Goal: Task Accomplishment & Management: Manage account settings

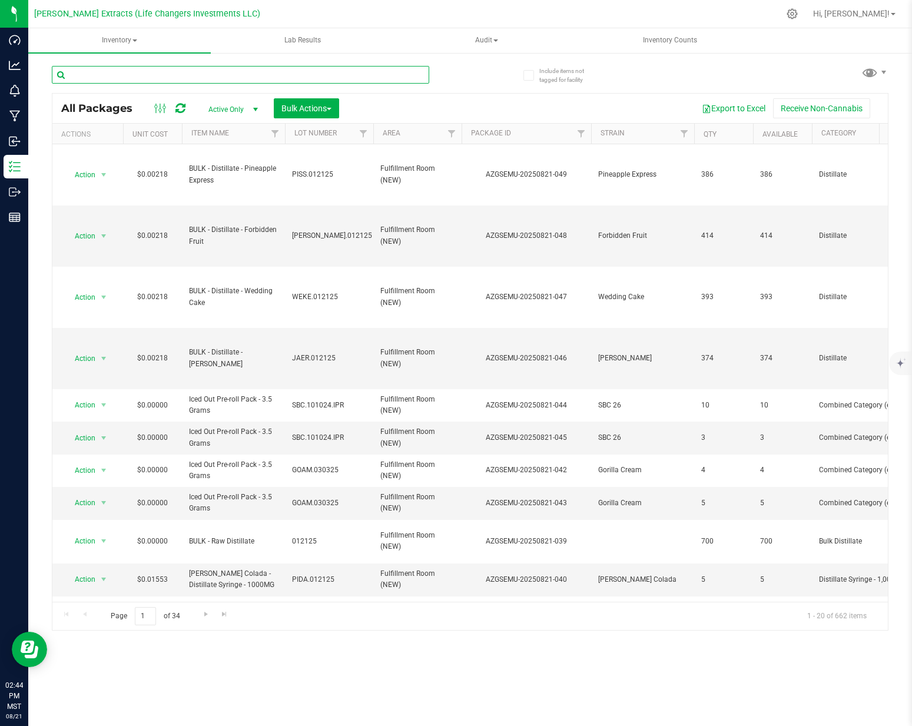
click at [201, 79] on input "text" at bounding box center [240, 75] width 377 height 18
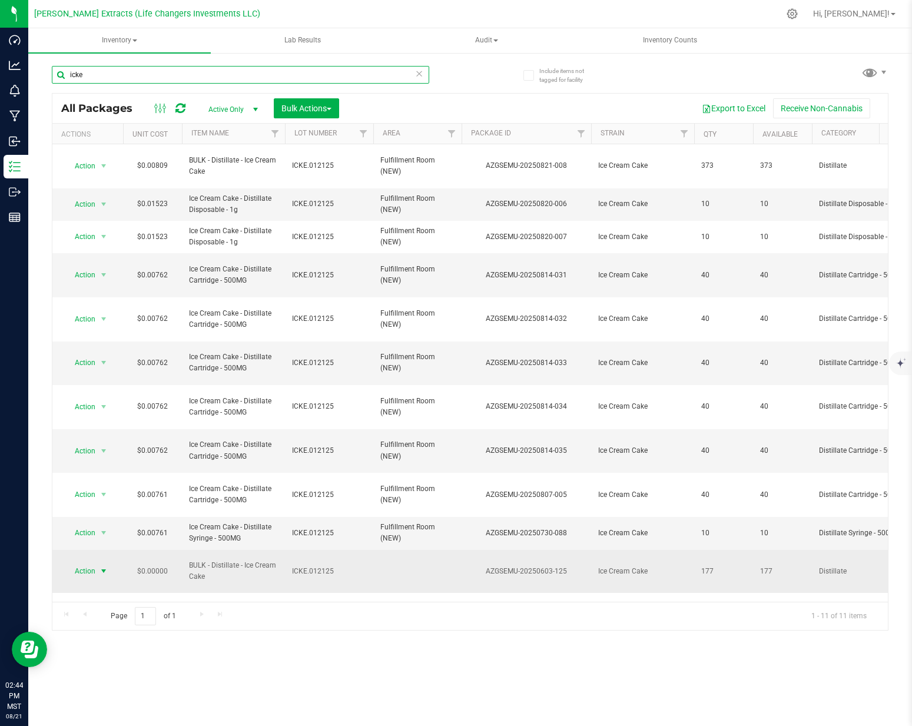
type input "icke"
click at [79, 563] on span "Action" at bounding box center [80, 571] width 32 height 16
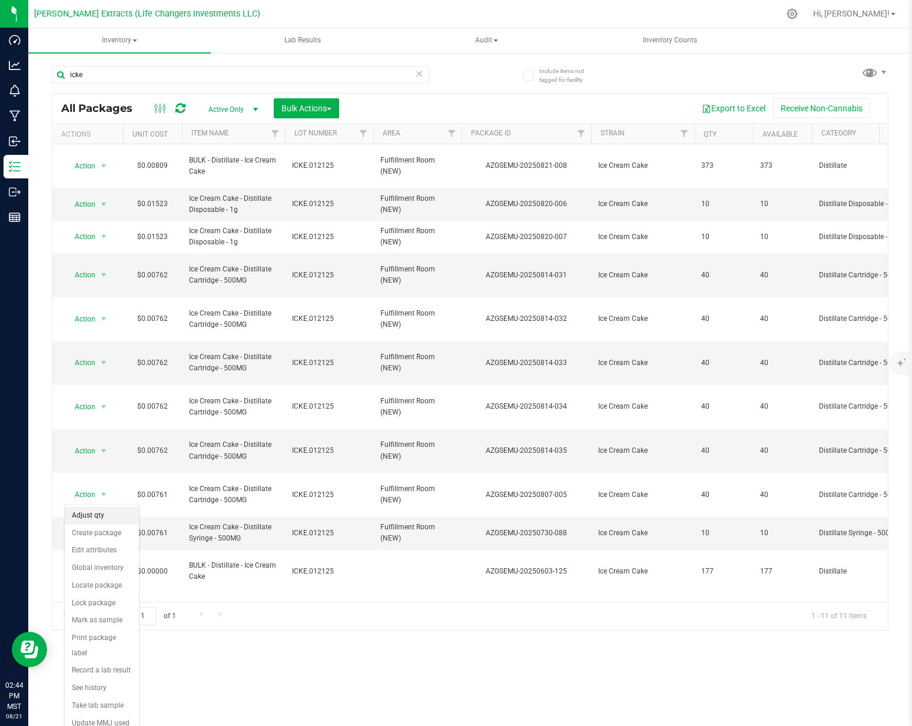
click at [90, 515] on li "Adjust qty" at bounding box center [102, 516] width 74 height 18
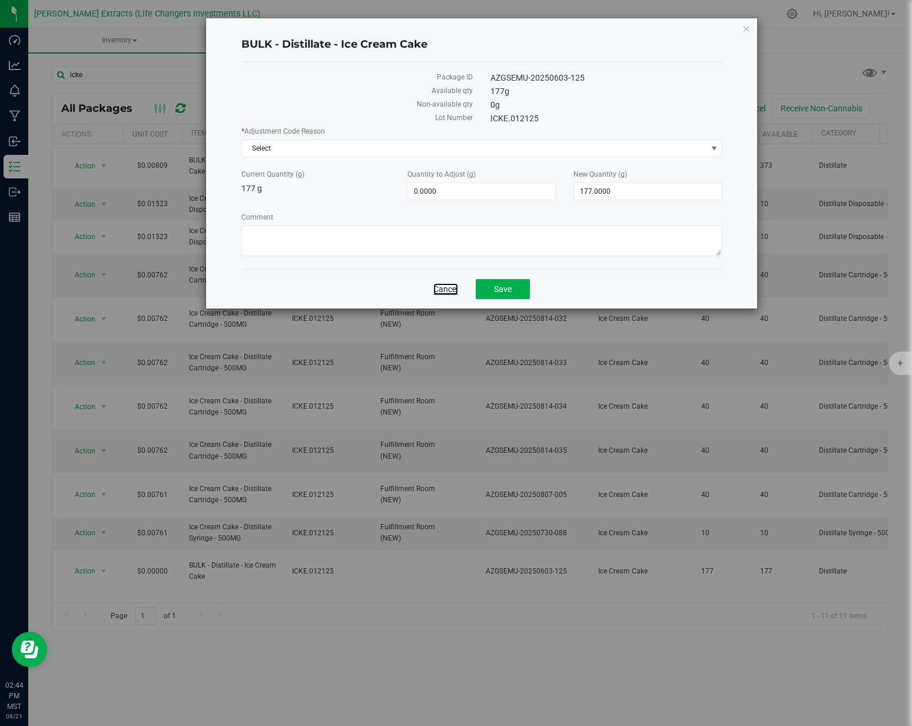
click at [448, 288] on link "Cancel" at bounding box center [445, 289] width 25 height 12
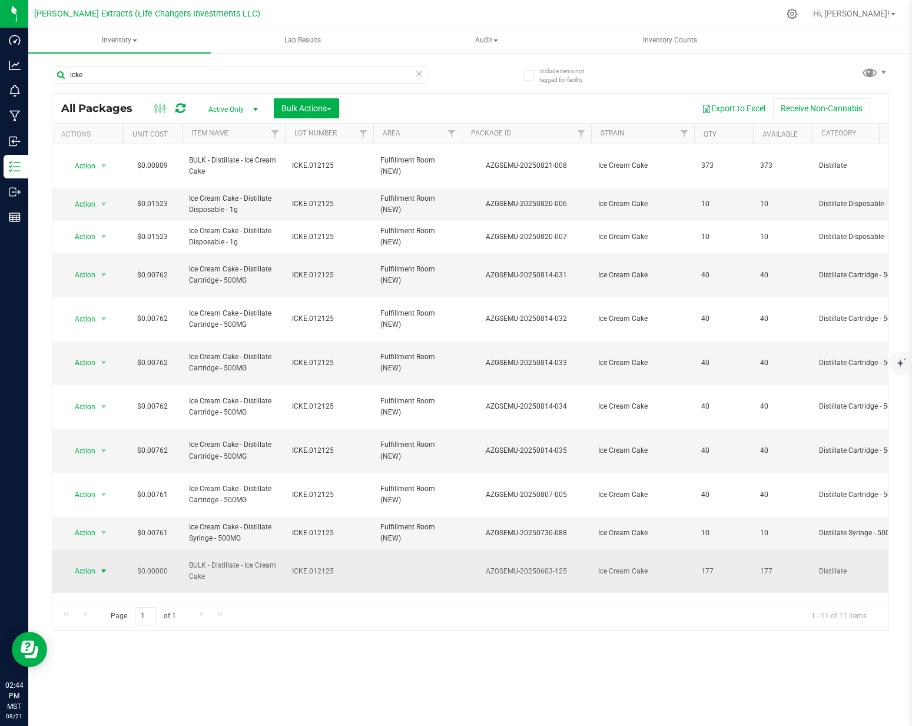
click at [100, 566] on span "select" at bounding box center [103, 570] width 9 height 9
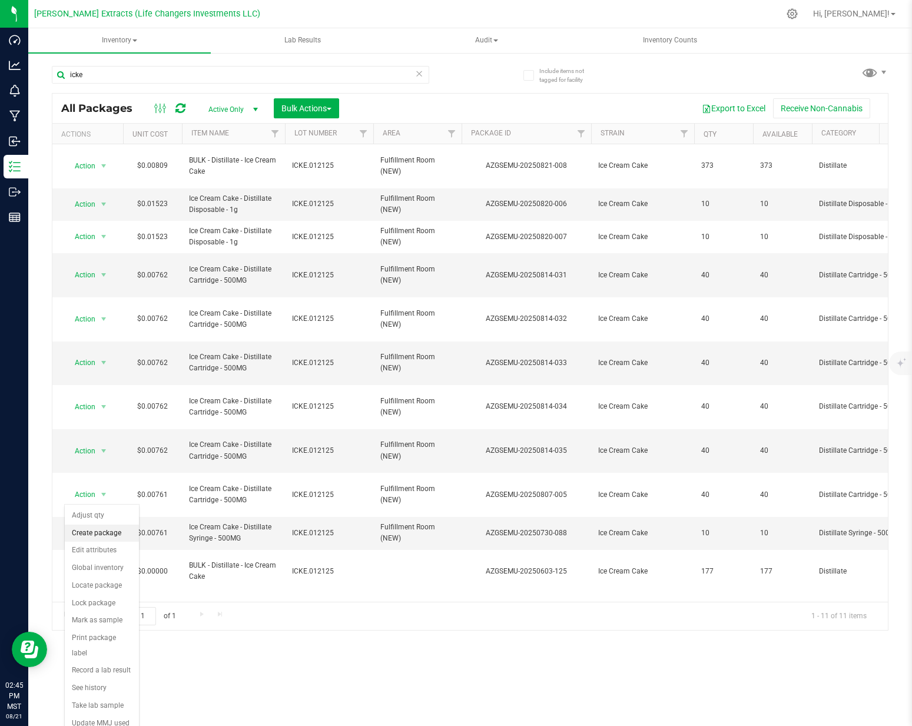
click at [105, 531] on li "Create package" at bounding box center [102, 534] width 74 height 18
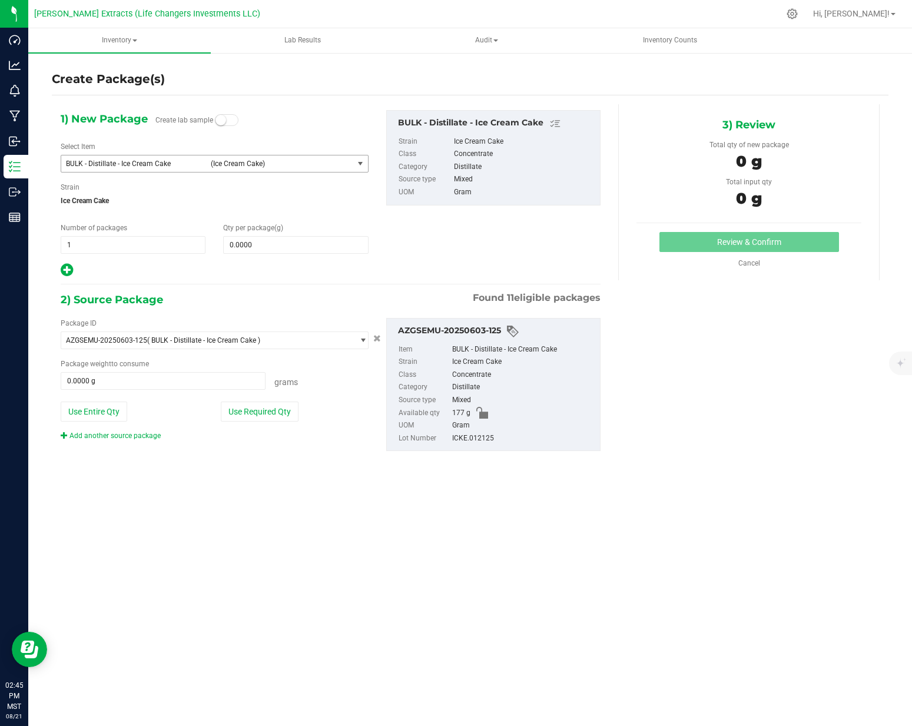
click at [123, 160] on span "BULK - Distillate - Ice Cream Cake" at bounding box center [135, 164] width 138 height 8
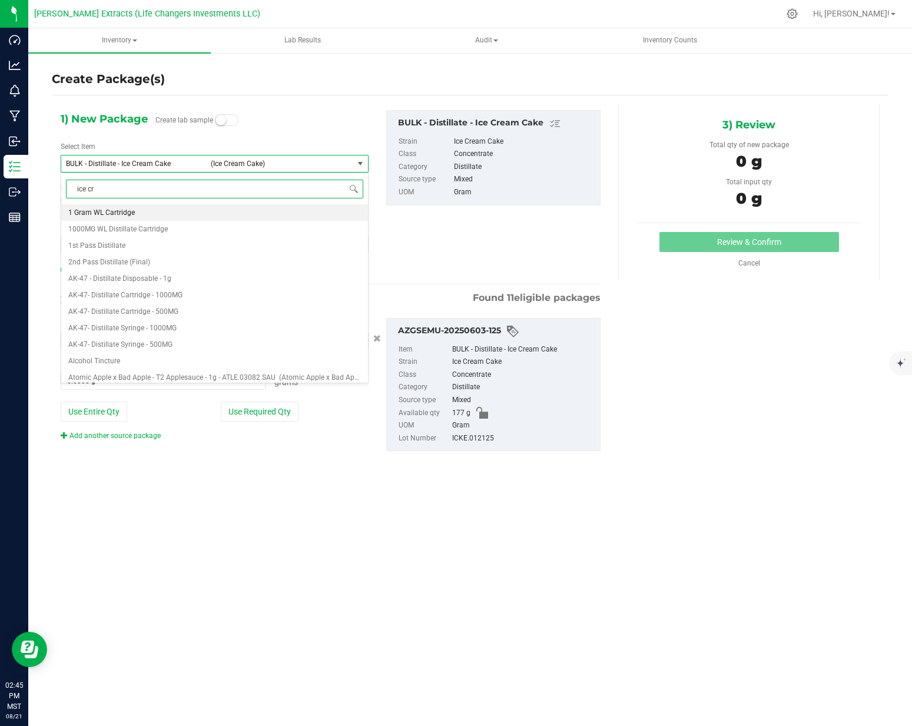
type input "ice cre"
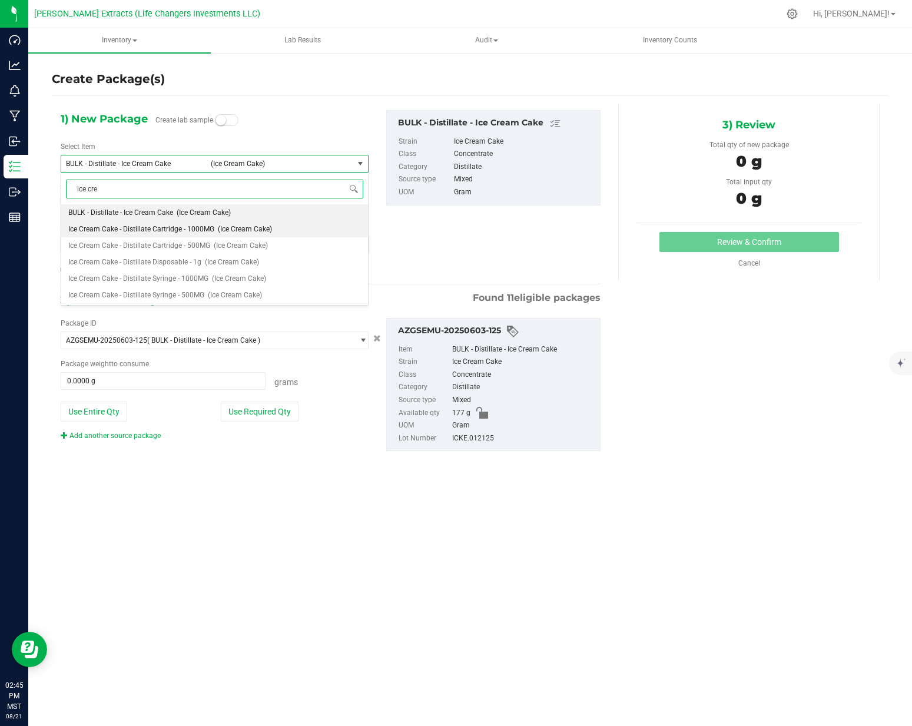
click at [205, 228] on span "Ice Cream Cake - Distillate Cartridge - 1000MG" at bounding box center [141, 229] width 146 height 8
type input "0"
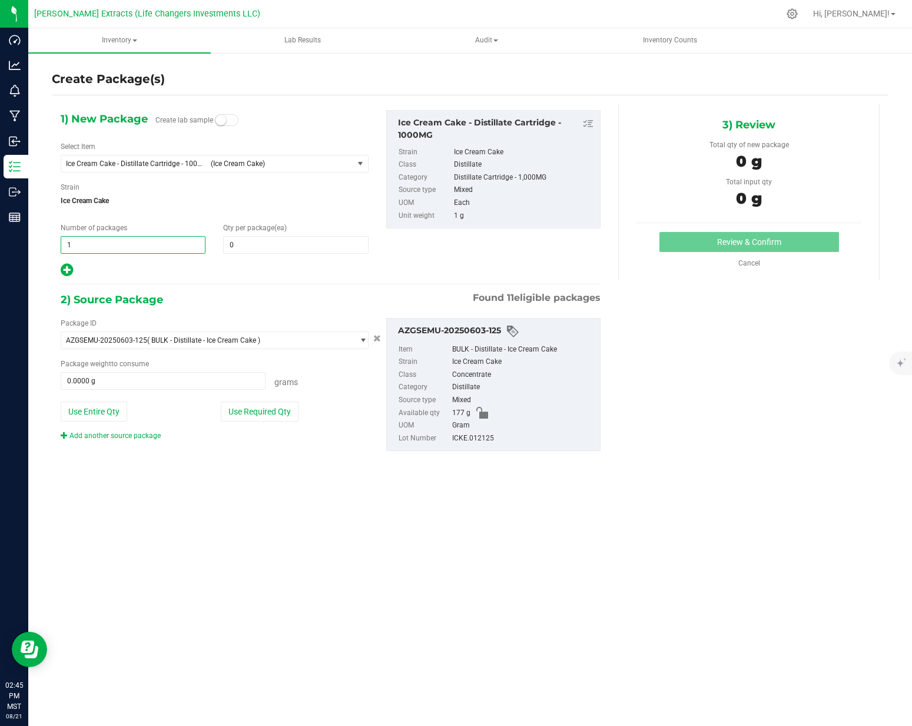
click at [97, 244] on span "1 1" at bounding box center [133, 245] width 145 height 18
click at [97, 244] on input "1" at bounding box center [133, 245] width 144 height 16
type input "6"
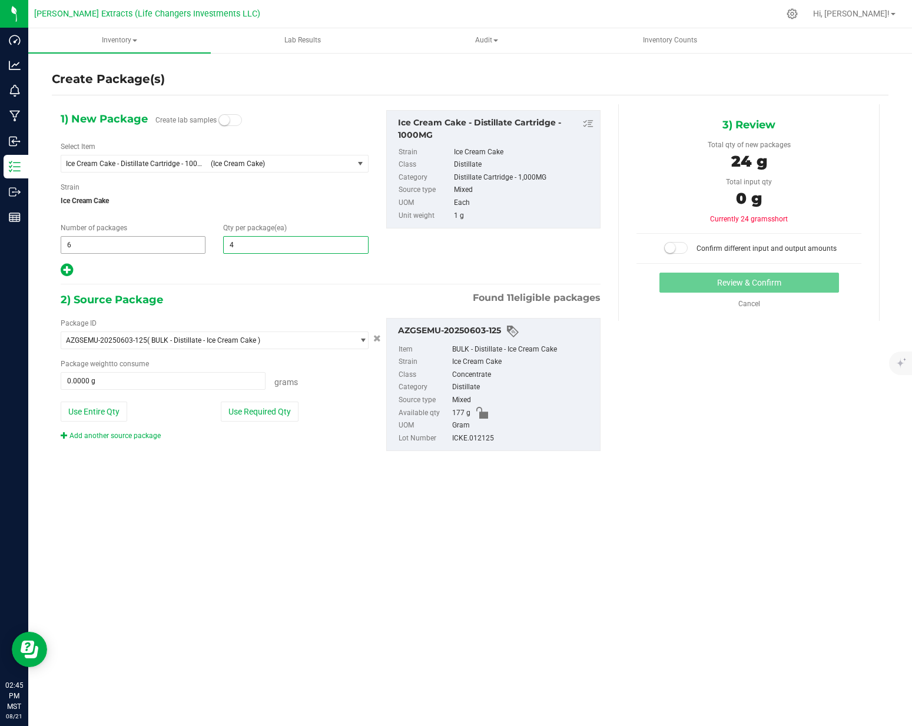
type input "40"
click at [251, 402] on button "Use Required Qty" at bounding box center [260, 412] width 78 height 20
type input "177.0000 g"
click at [266, 415] on button "Use Required Qty" at bounding box center [260, 412] width 78 height 20
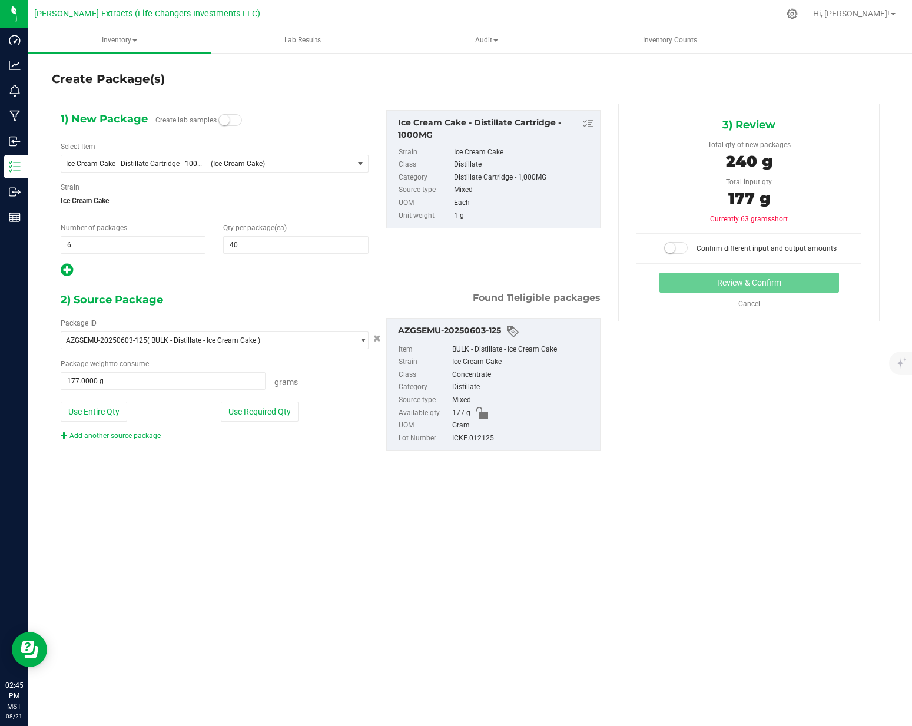
click at [668, 247] on small at bounding box center [670, 248] width 11 height 11
click at [690, 279] on button "Review & Confirm" at bounding box center [750, 283] width 180 height 20
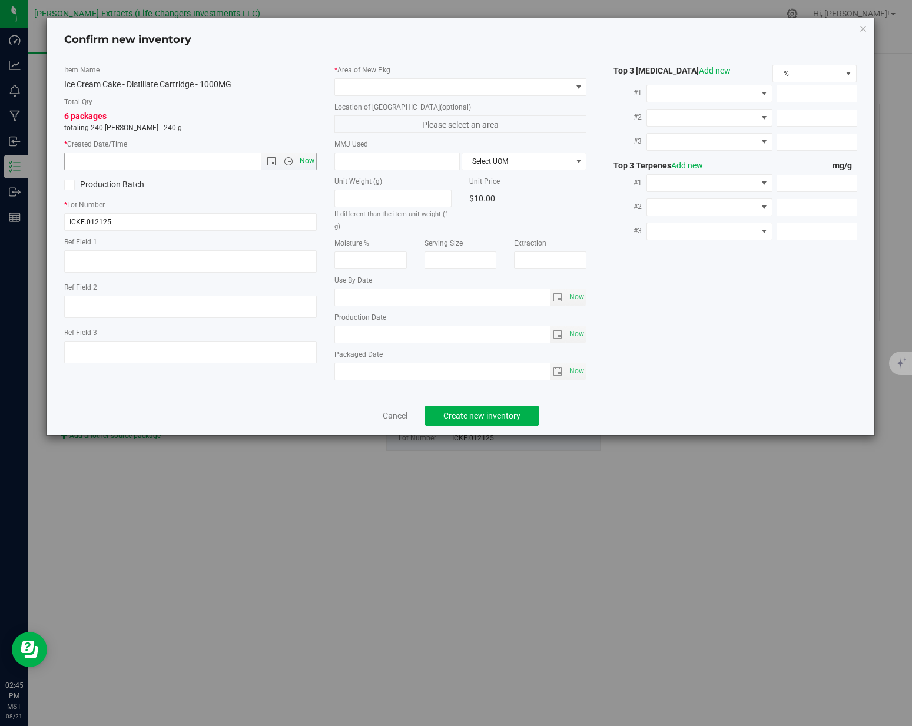
click at [307, 158] on span "Now" at bounding box center [307, 161] width 20 height 17
type input "[DATE] 2:45 PM"
click at [397, 90] on span at bounding box center [453, 87] width 237 height 16
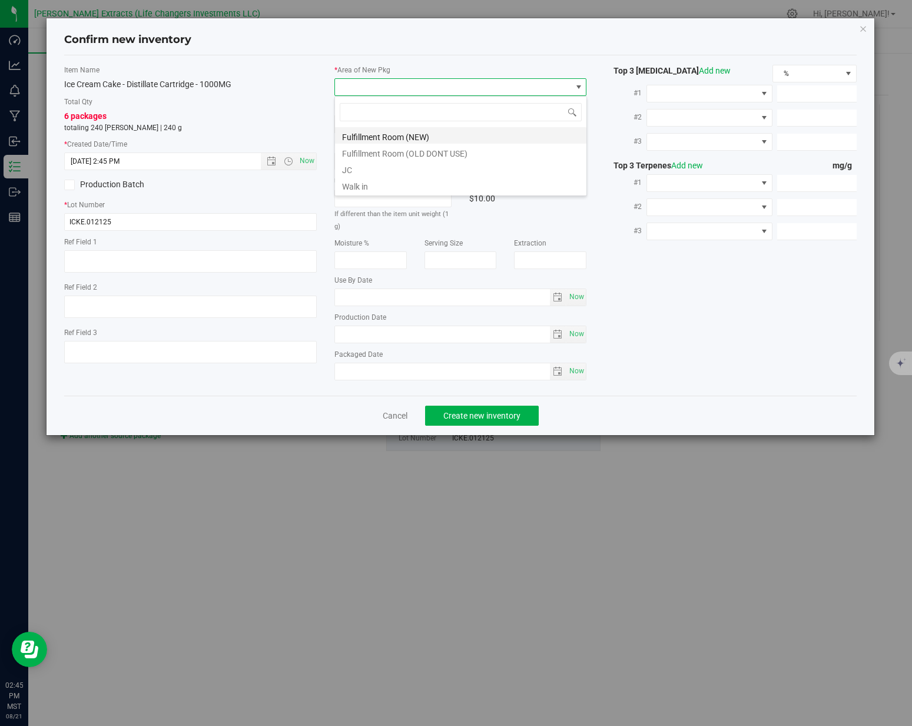
scroll to position [18, 252]
click at [405, 132] on li "Fulfillment Room (NEW)" at bounding box center [460, 135] width 251 height 16
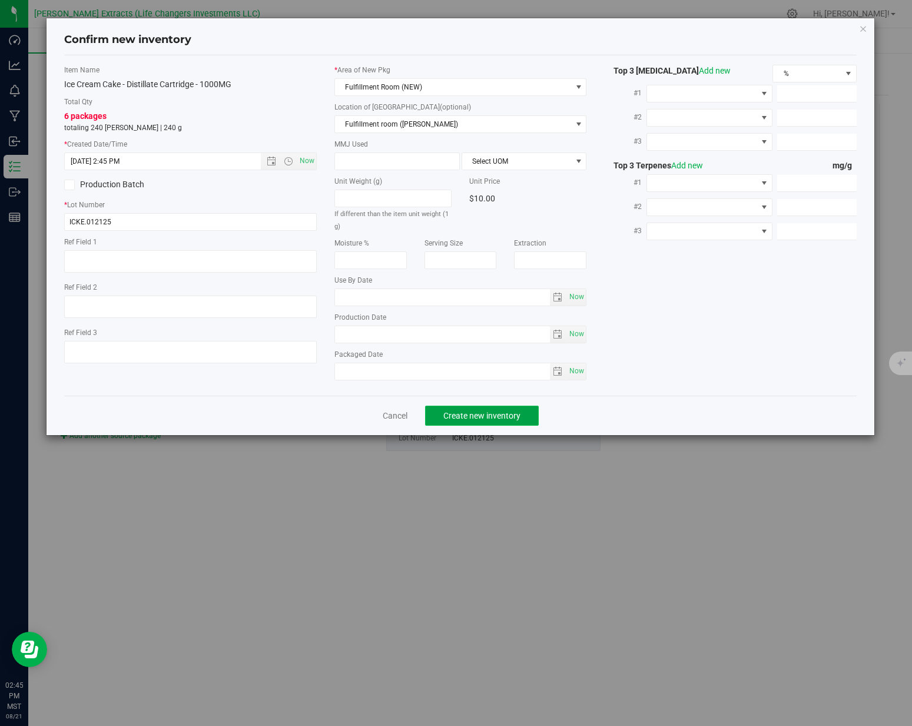
click at [495, 417] on span "Create new inventory" at bounding box center [481, 415] width 77 height 9
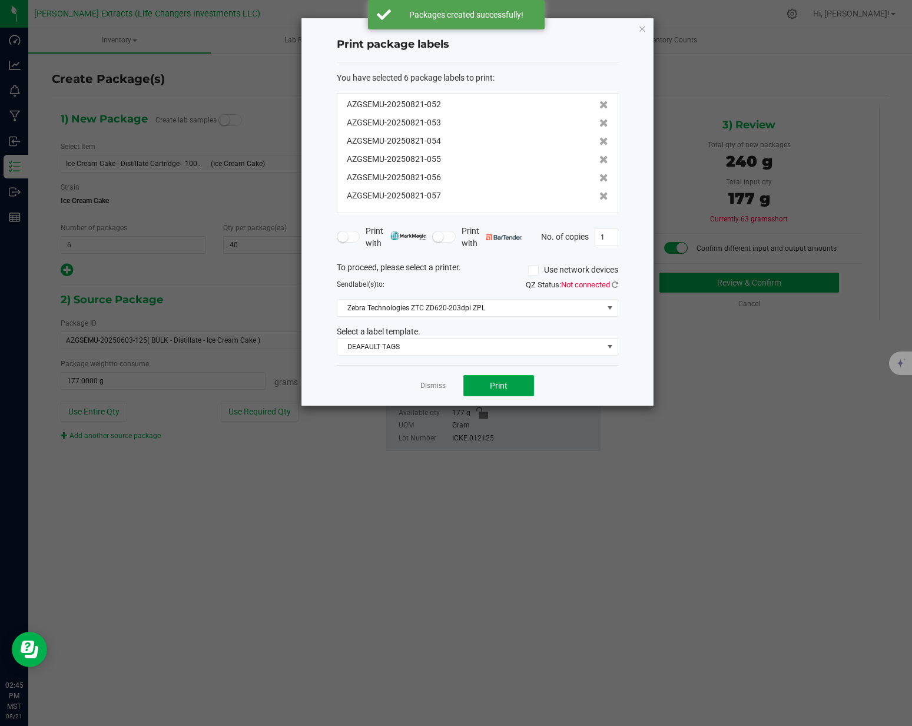
click at [511, 383] on button "Print" at bounding box center [498, 385] width 71 height 21
click at [439, 387] on link "Dismiss" at bounding box center [432, 386] width 25 height 10
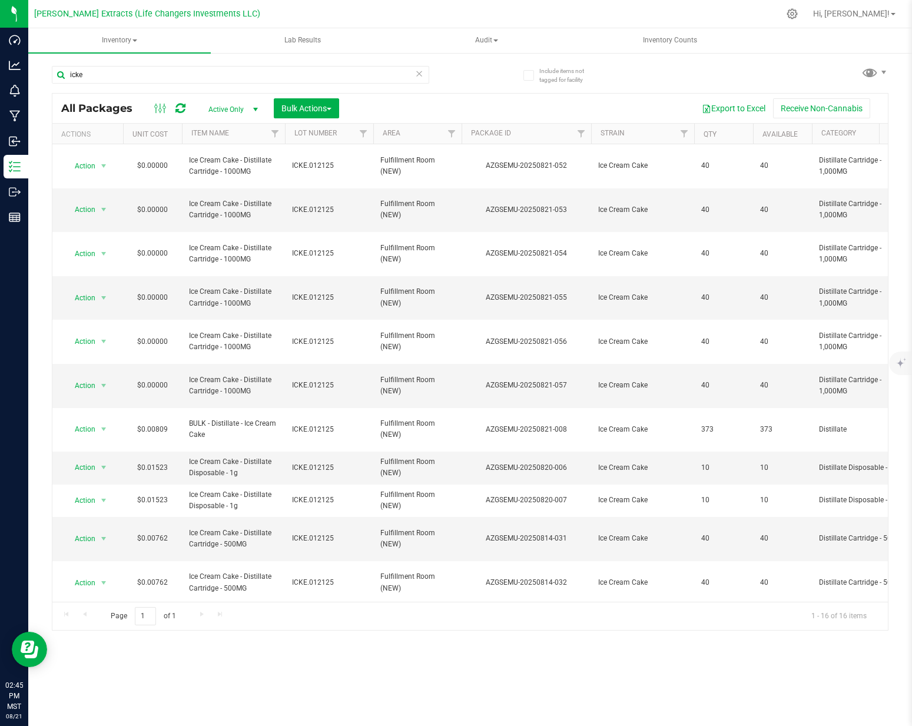
click at [420, 72] on icon at bounding box center [419, 73] width 8 height 14
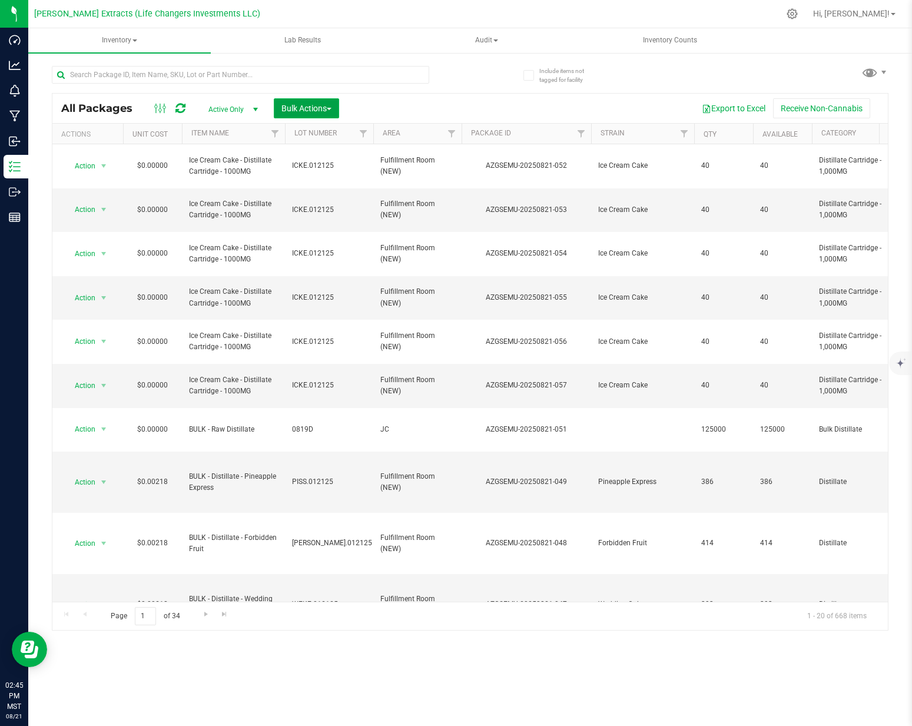
click at [304, 109] on span "Bulk Actions" at bounding box center [306, 108] width 50 height 9
click at [291, 151] on div "Add to outbound order" at bounding box center [329, 157] width 96 height 19
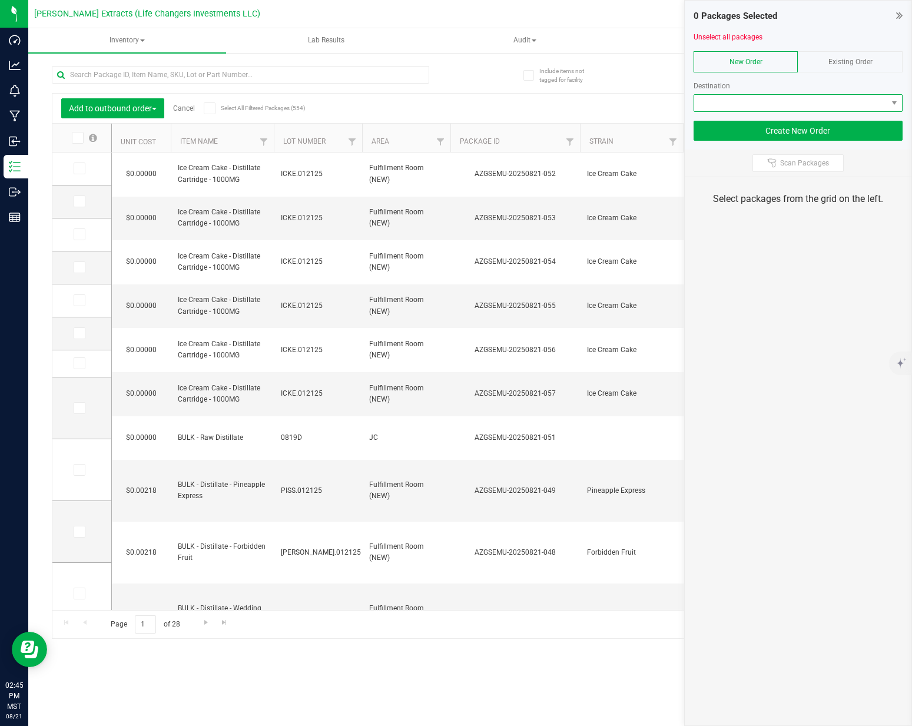
click at [741, 102] on span at bounding box center [790, 103] width 193 height 16
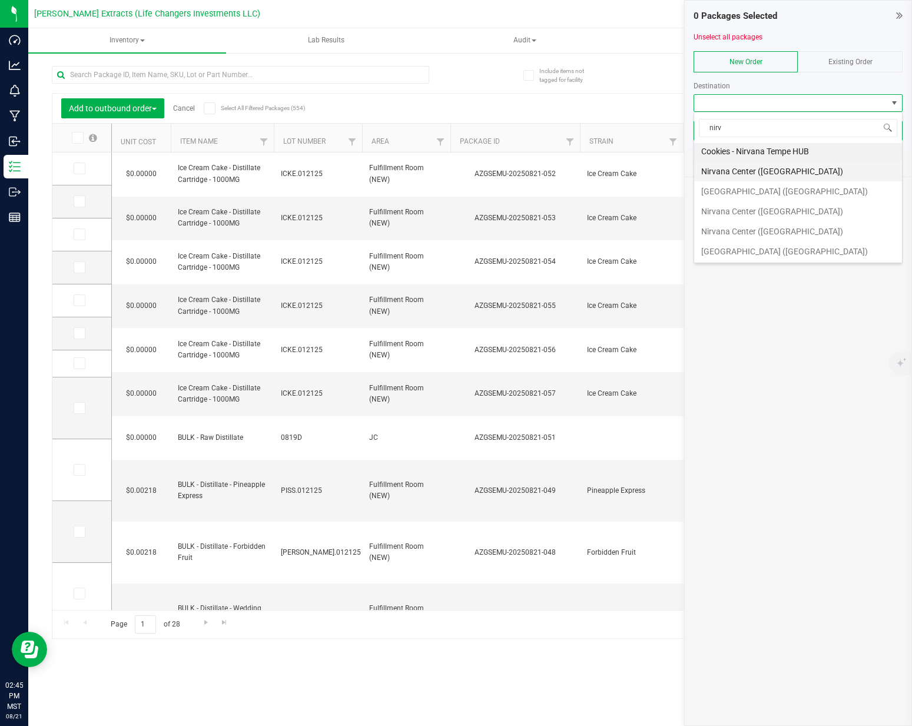
scroll to position [2, 0]
click at [764, 127] on input "nirv" at bounding box center [798, 128] width 198 height 18
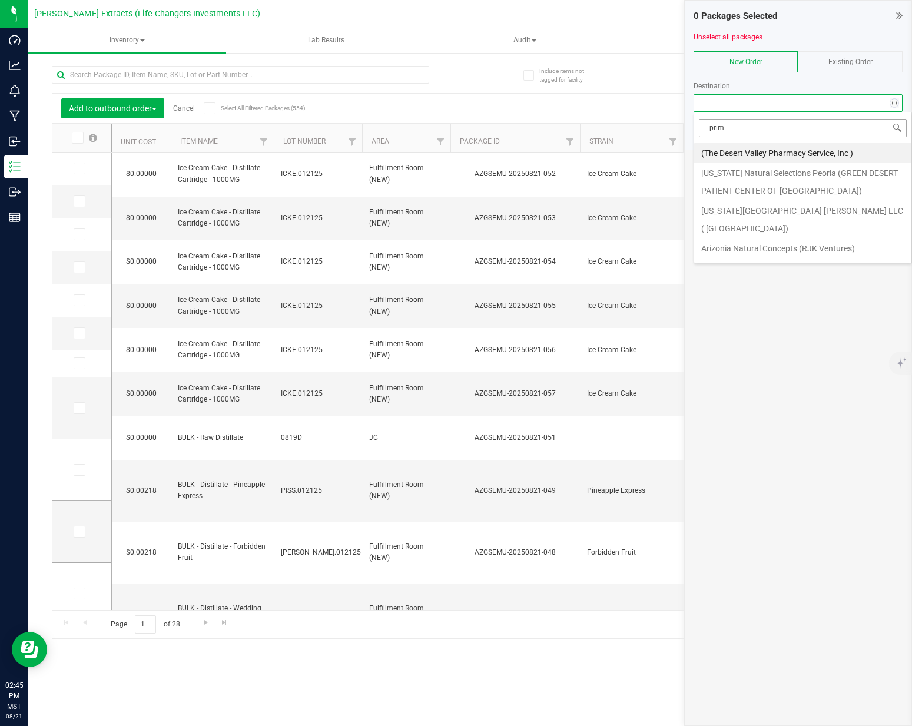
type input "prime"
click at [783, 148] on li "Rainbow Collective Inc - [GEOGRAPHIC_DATA]/University" at bounding box center [802, 162] width 217 height 38
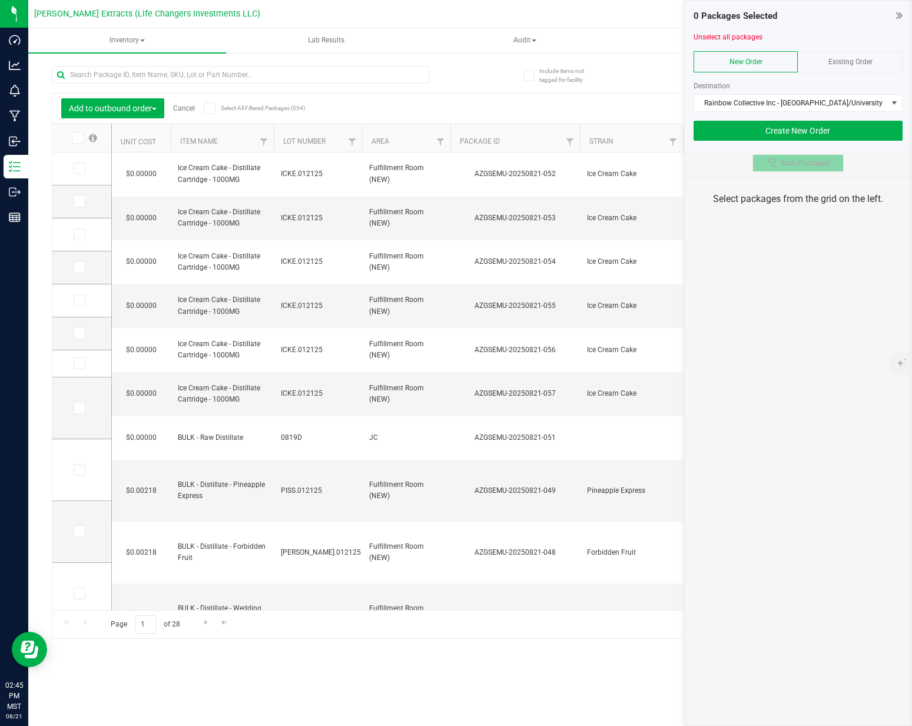
click at [819, 164] on span "Scan Packages" at bounding box center [804, 162] width 49 height 9
click at [72, 166] on td at bounding box center [81, 169] width 59 height 33
click at [74, 168] on span at bounding box center [80, 169] width 12 height 12
click at [0, 0] on input "checkbox" at bounding box center [0, 0] width 0 height 0
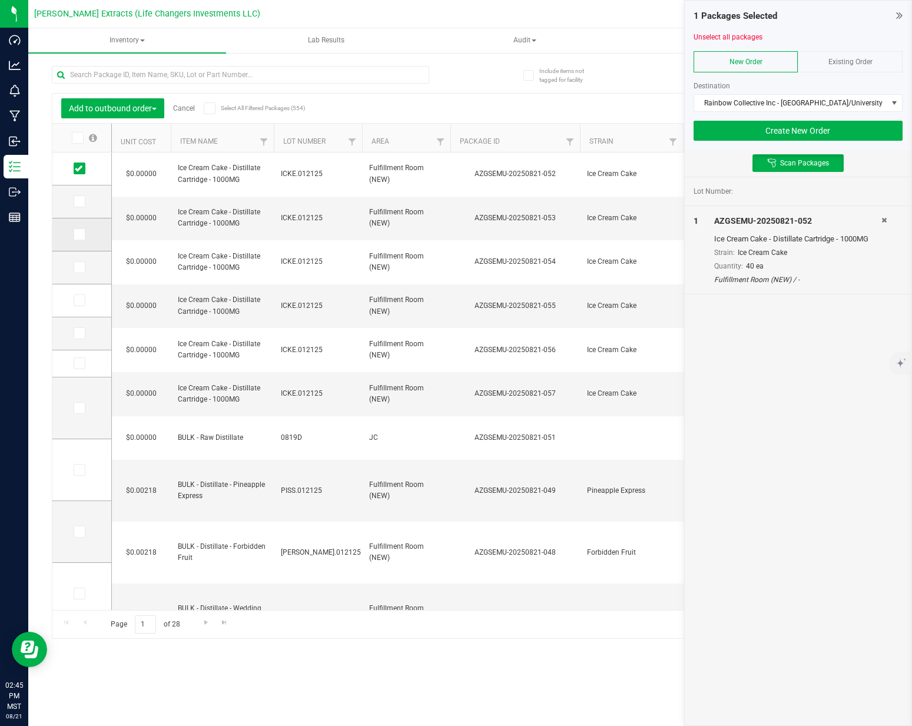
drag, startPoint x: 74, startPoint y: 203, endPoint x: 78, endPoint y: 218, distance: 16.3
click at [74, 203] on span at bounding box center [80, 202] width 12 height 12
click at [0, 0] on input "checkbox" at bounding box center [0, 0] width 0 height 0
click at [79, 234] on icon at bounding box center [79, 234] width 8 height 0
click at [0, 0] on input "checkbox" at bounding box center [0, 0] width 0 height 0
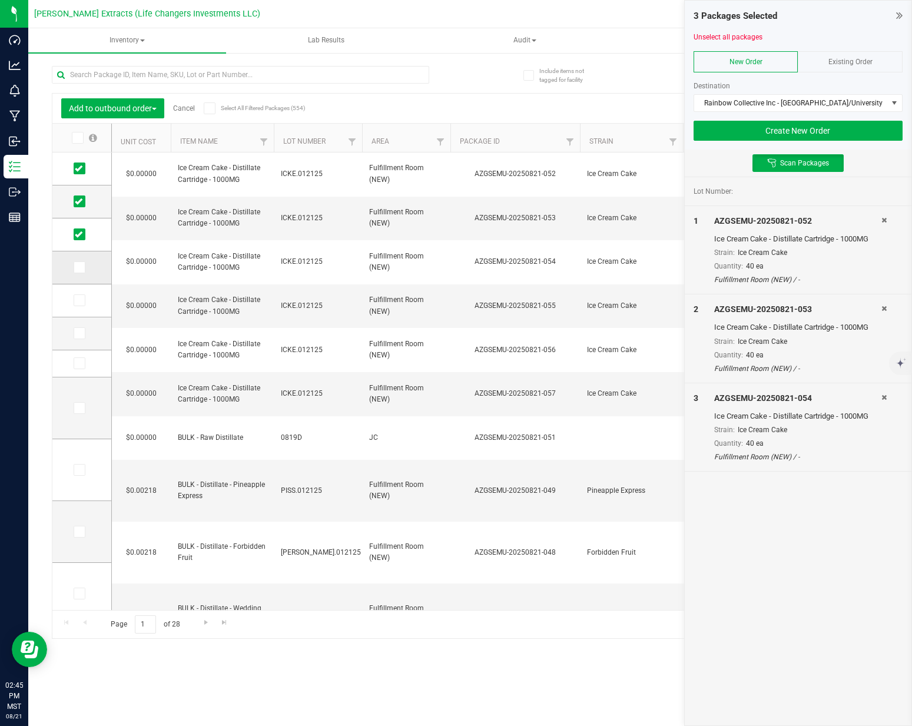
drag, startPoint x: 77, startPoint y: 260, endPoint x: 78, endPoint y: 267, distance: 6.7
click at [77, 260] on td at bounding box center [81, 267] width 59 height 33
click at [78, 267] on icon at bounding box center [79, 267] width 8 height 0
click at [0, 0] on input "checkbox" at bounding box center [0, 0] width 0 height 0
drag, startPoint x: 79, startPoint y: 297, endPoint x: 78, endPoint y: 306, distance: 8.9
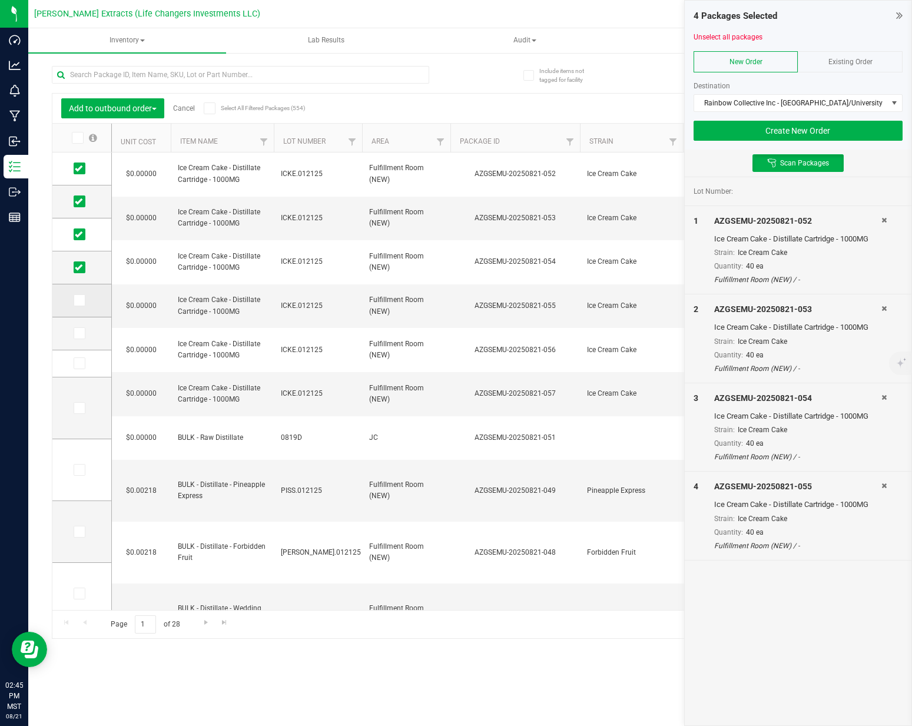
click at [79, 300] on icon at bounding box center [79, 300] width 8 height 0
click at [0, 0] on input "checkbox" at bounding box center [0, 0] width 0 height 0
drag, startPoint x: 81, startPoint y: 334, endPoint x: 107, endPoint y: 332, distance: 26.6
click at [81, 333] on icon at bounding box center [79, 333] width 8 height 0
click at [0, 0] on input "checkbox" at bounding box center [0, 0] width 0 height 0
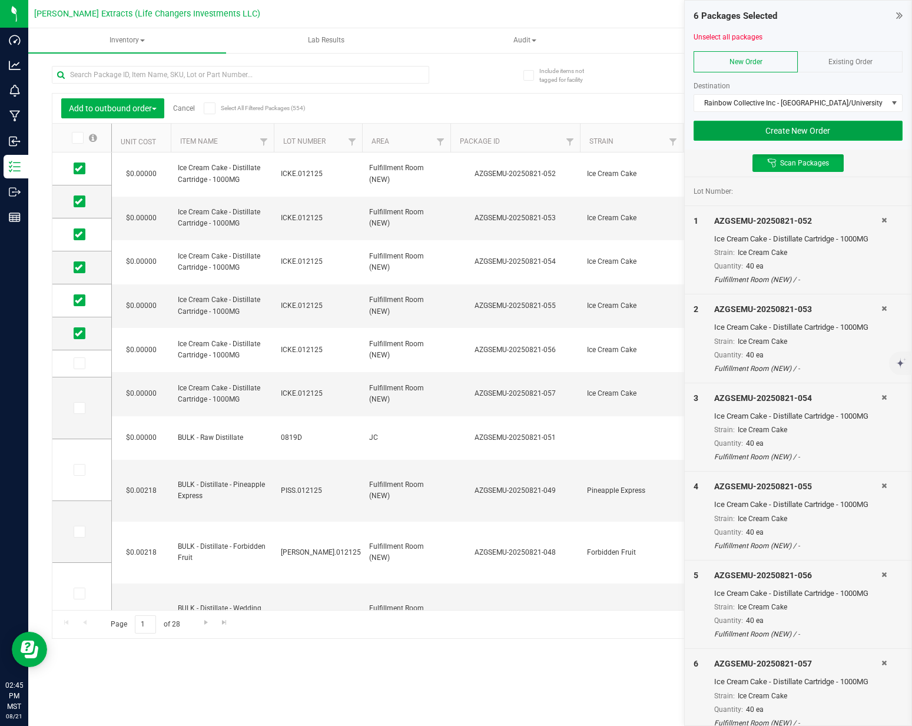
click at [745, 139] on button "Create New Order" at bounding box center [798, 131] width 209 height 20
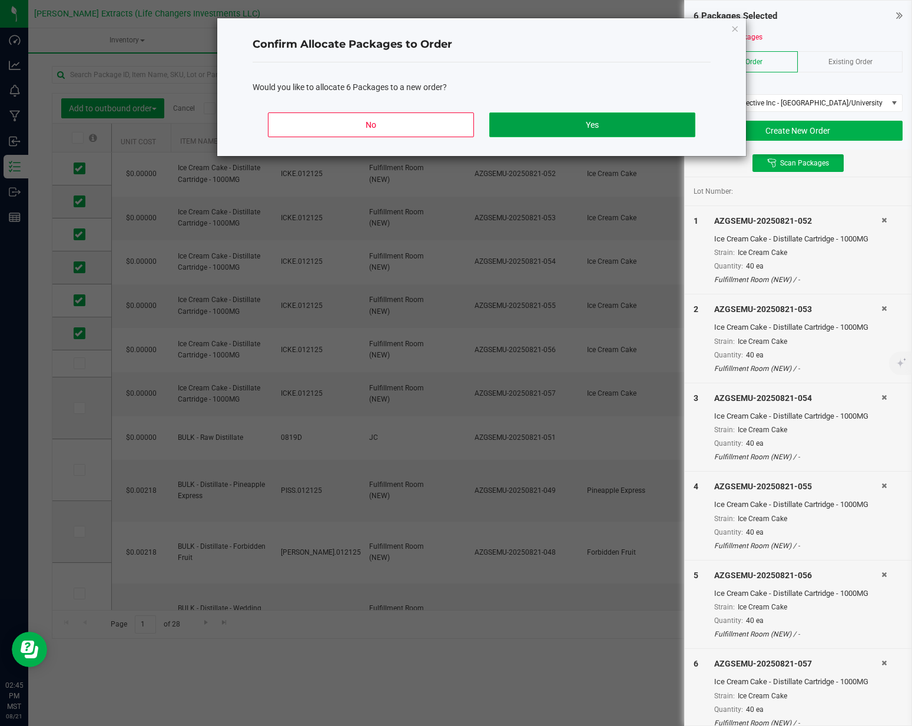
click at [536, 120] on button "Yes" at bounding box center [592, 124] width 206 height 25
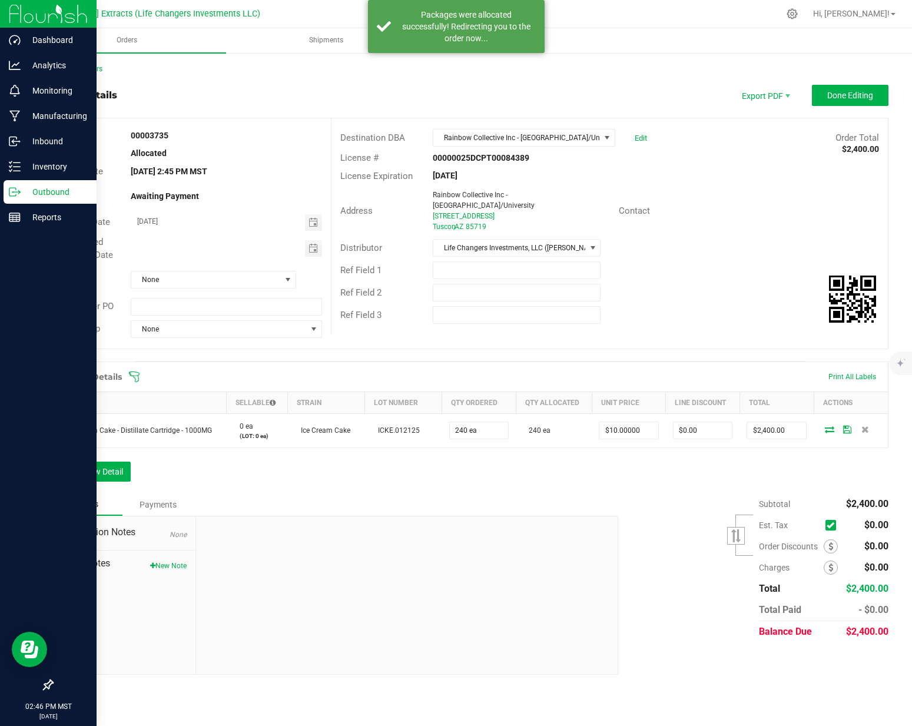
click at [26, 190] on p "Outbound" at bounding box center [56, 192] width 71 height 14
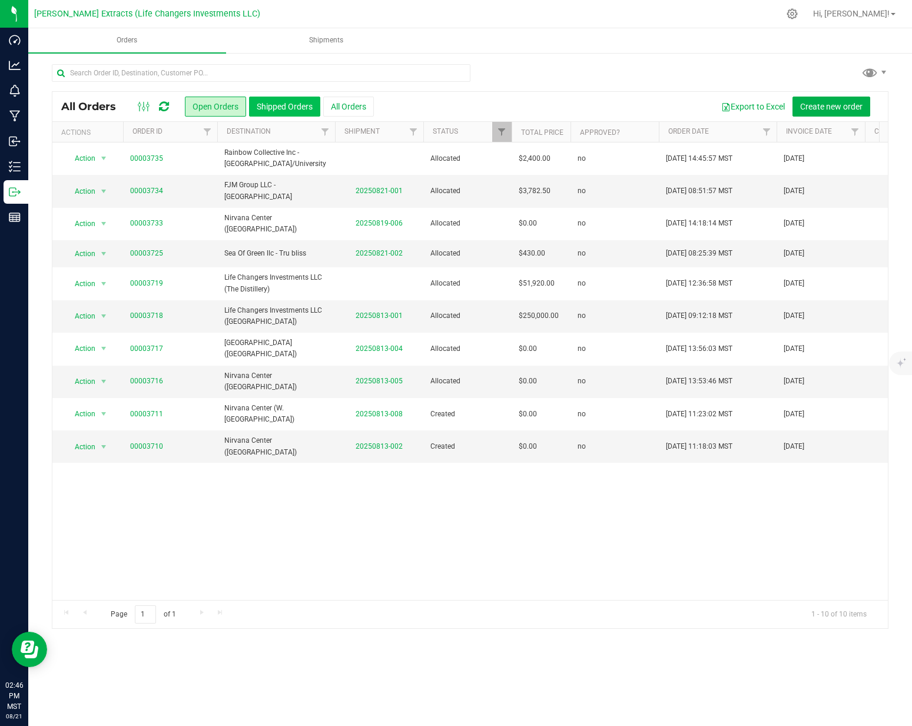
click at [285, 111] on button "Shipped Orders" at bounding box center [284, 107] width 71 height 20
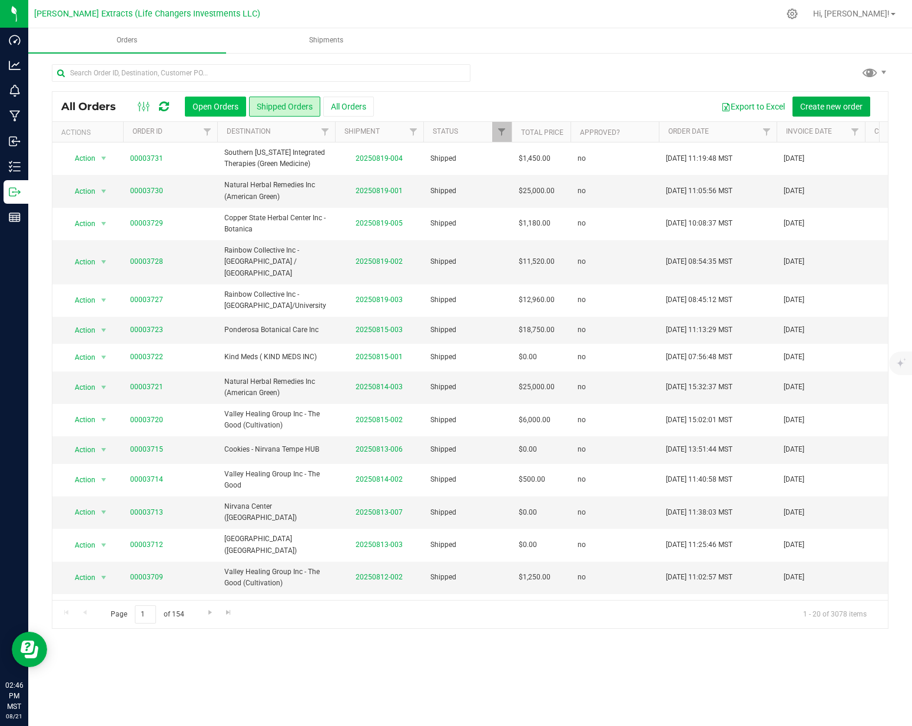
click at [233, 102] on button "Open Orders" at bounding box center [215, 107] width 61 height 20
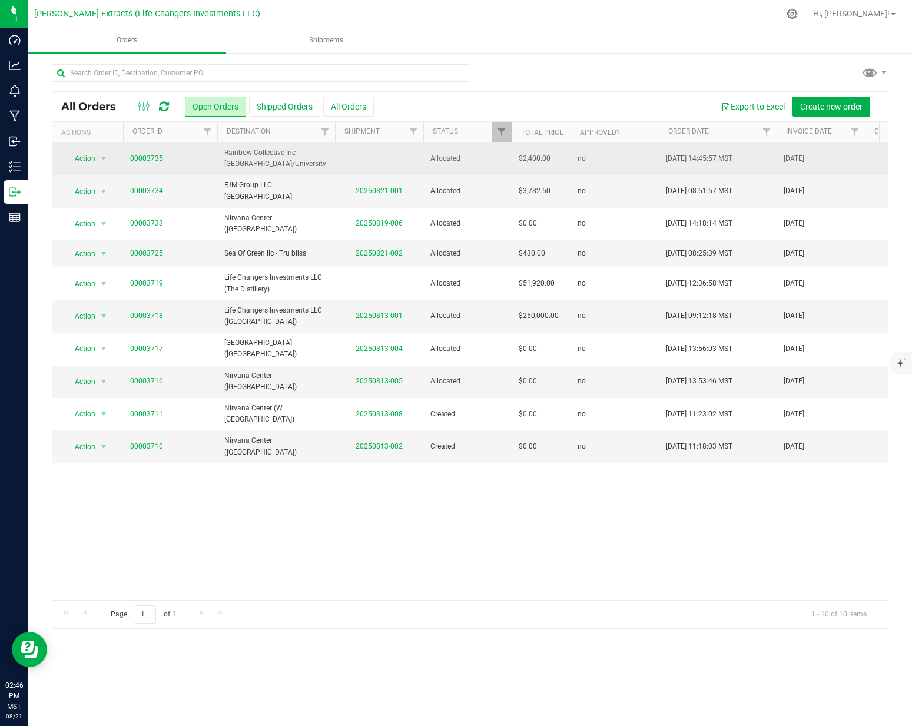
click at [154, 157] on link "00003735" at bounding box center [146, 158] width 33 height 11
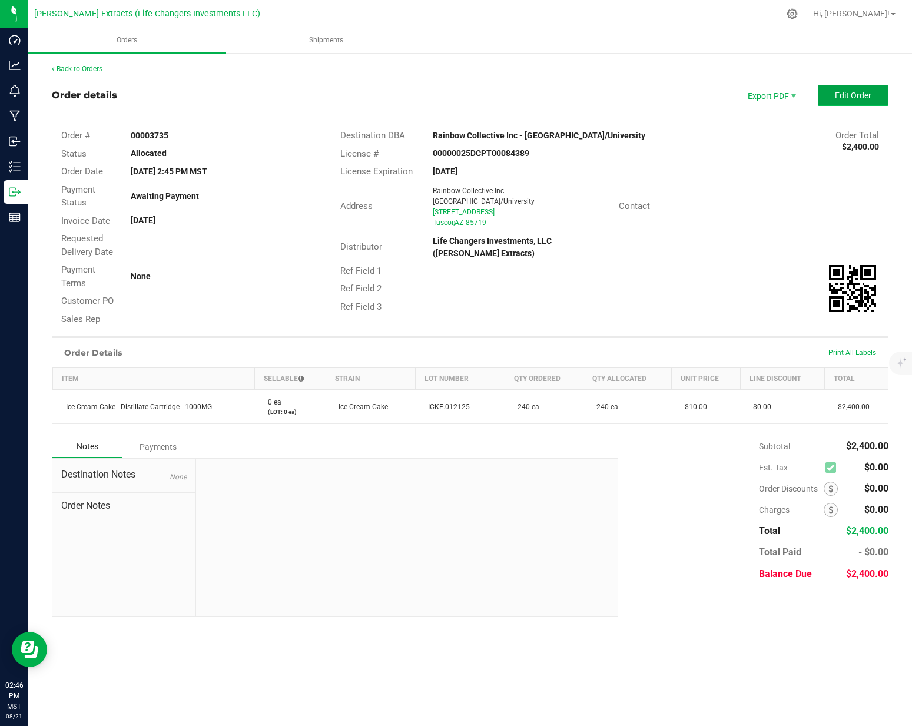
click at [829, 94] on button "Edit Order" at bounding box center [853, 95] width 71 height 21
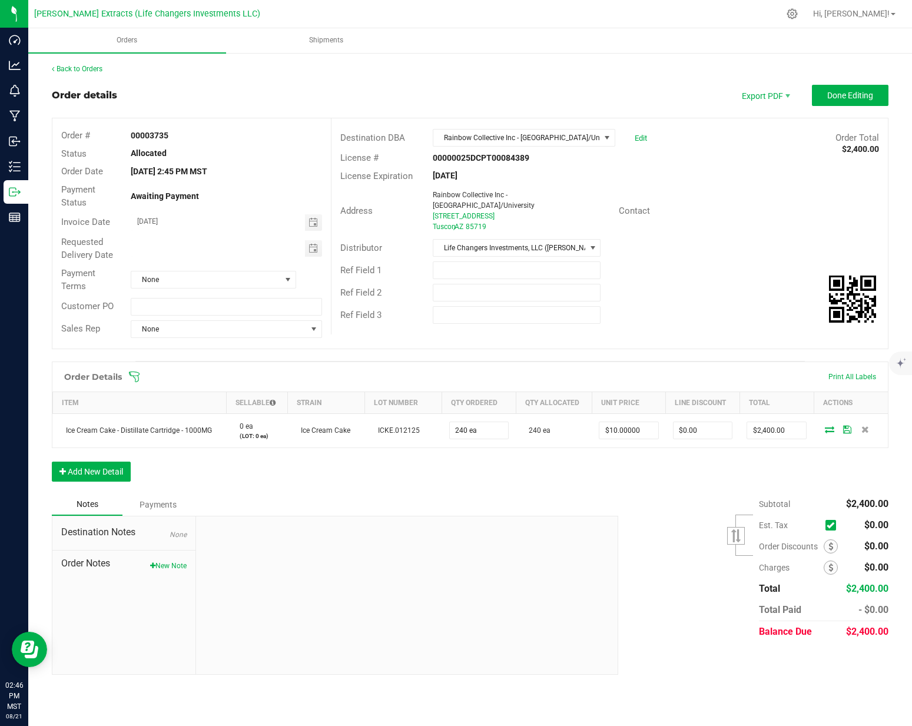
drag, startPoint x: 642, startPoint y: 157, endPoint x: 621, endPoint y: 153, distance: 22.1
click at [642, 157] on div "License # 00000025DCPT00084389" at bounding box center [610, 158] width 556 height 18
click at [608, 138] on span at bounding box center [606, 137] width 9 height 9
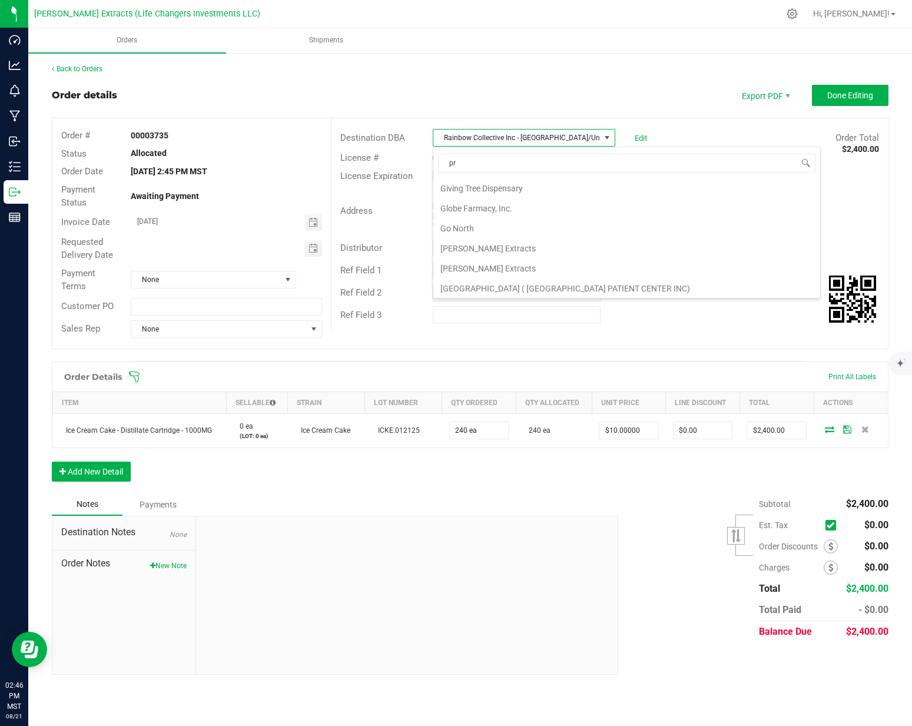
scroll to position [541, 0]
type input "prime"
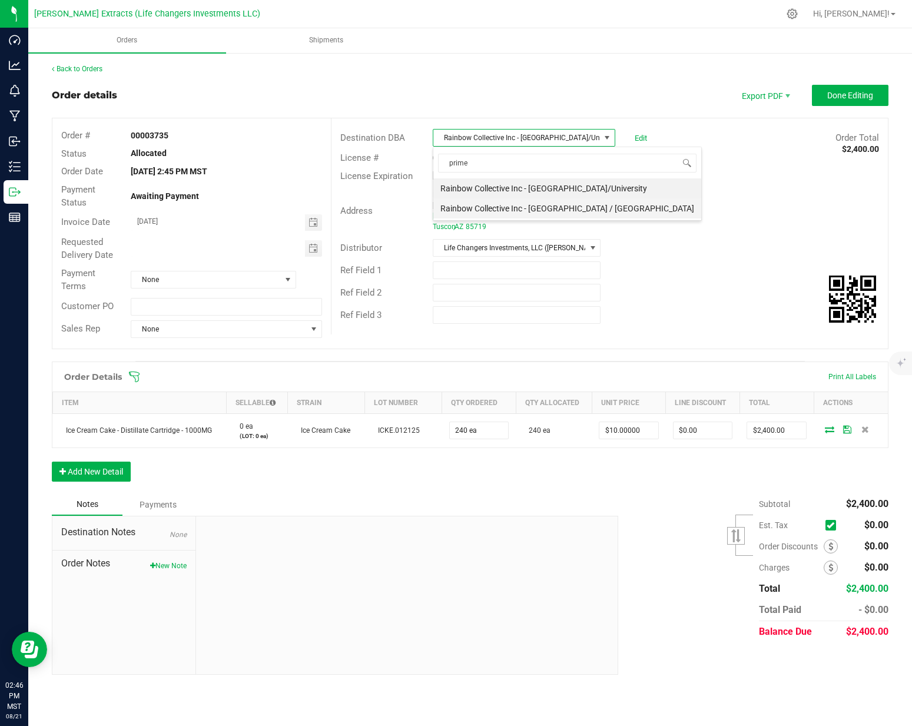
click at [612, 209] on li "Rainbow Collective Inc - [GEOGRAPHIC_DATA] / [GEOGRAPHIC_DATA]" at bounding box center [567, 208] width 268 height 20
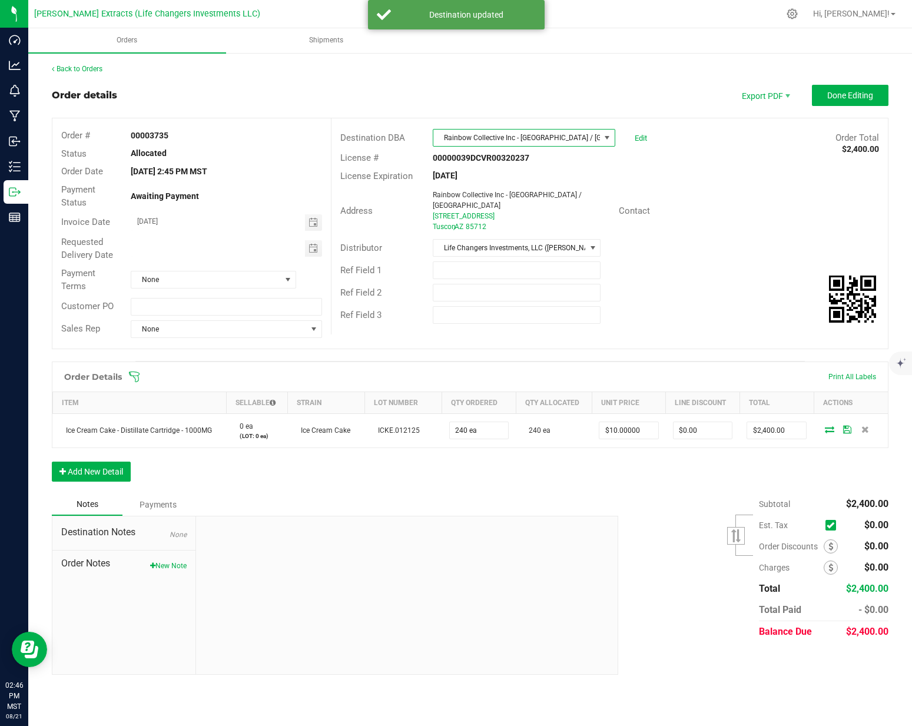
click at [701, 177] on div "License Expiration [DATE]" at bounding box center [610, 176] width 556 height 18
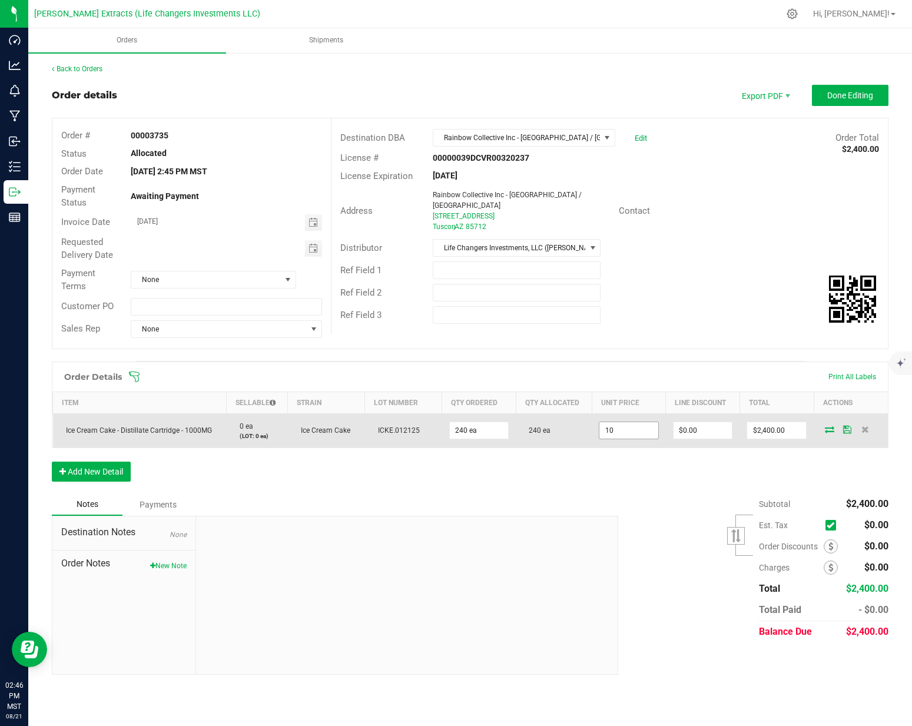
click at [647, 432] on input "10" at bounding box center [628, 430] width 59 height 16
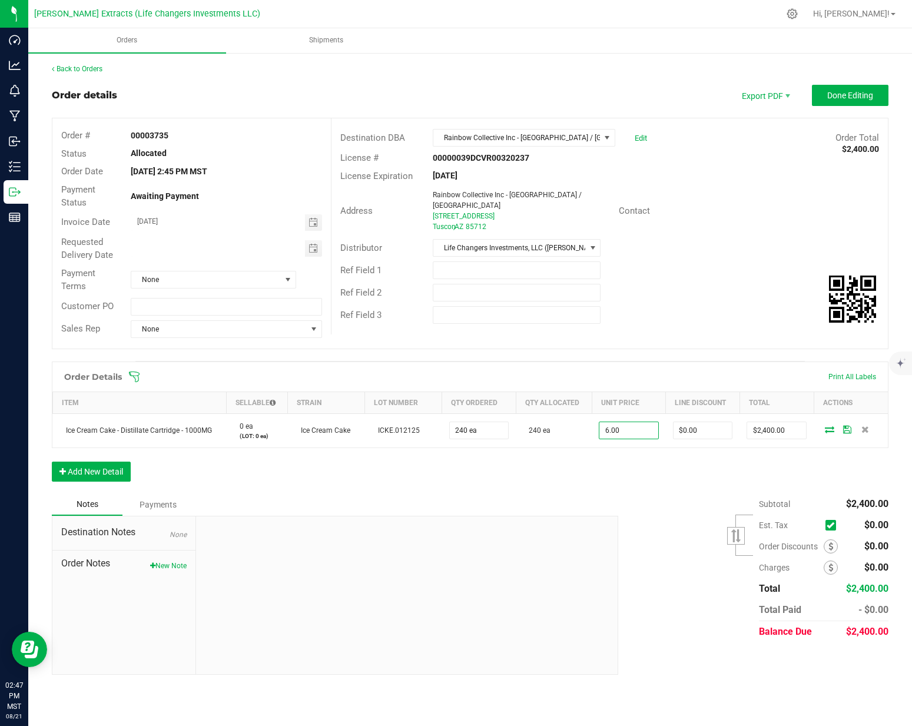
type input "$6.00000"
type input "$1,440.00"
click at [623, 512] on div "Subtotal $2,400.00 Est. Tax" at bounding box center [748, 567] width 279 height 149
click at [853, 89] on button "Done Editing" at bounding box center [850, 95] width 77 height 21
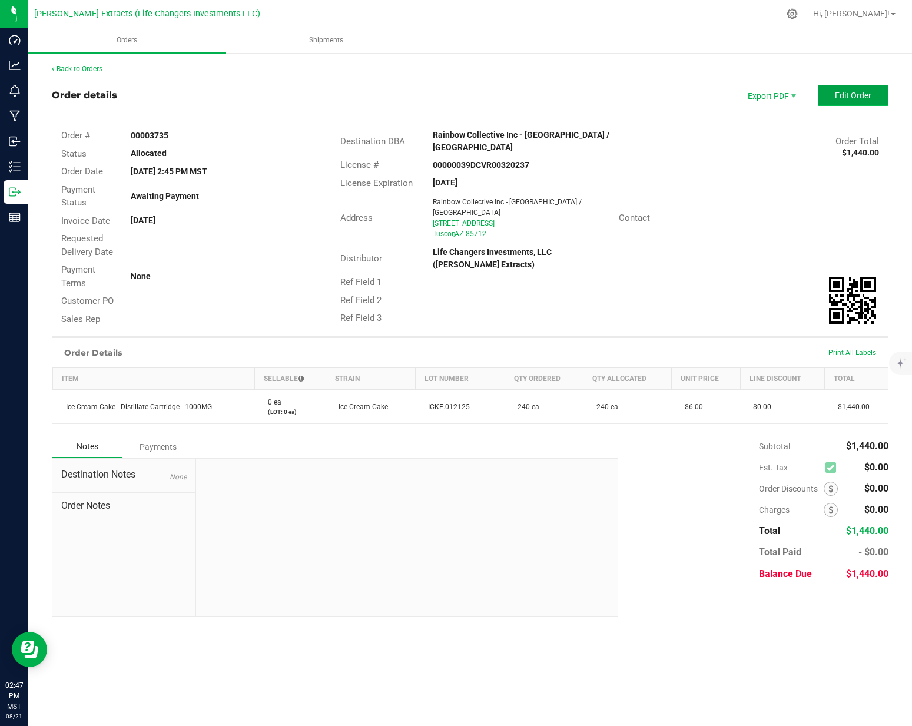
click at [847, 105] on button "Edit Order" at bounding box center [853, 95] width 71 height 21
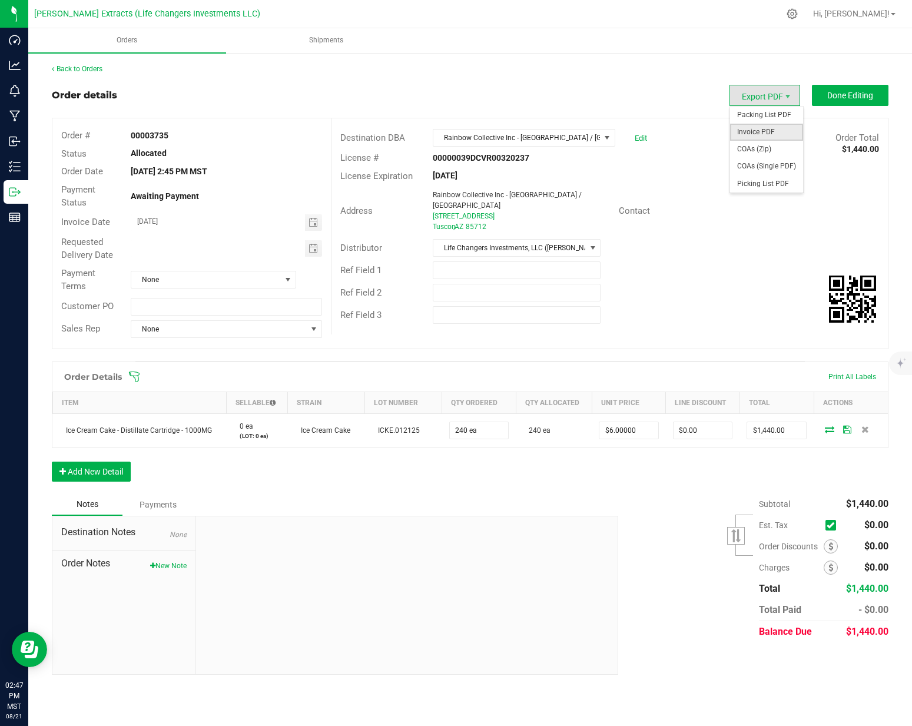
click at [771, 129] on span "Invoice PDF" at bounding box center [766, 132] width 73 height 17
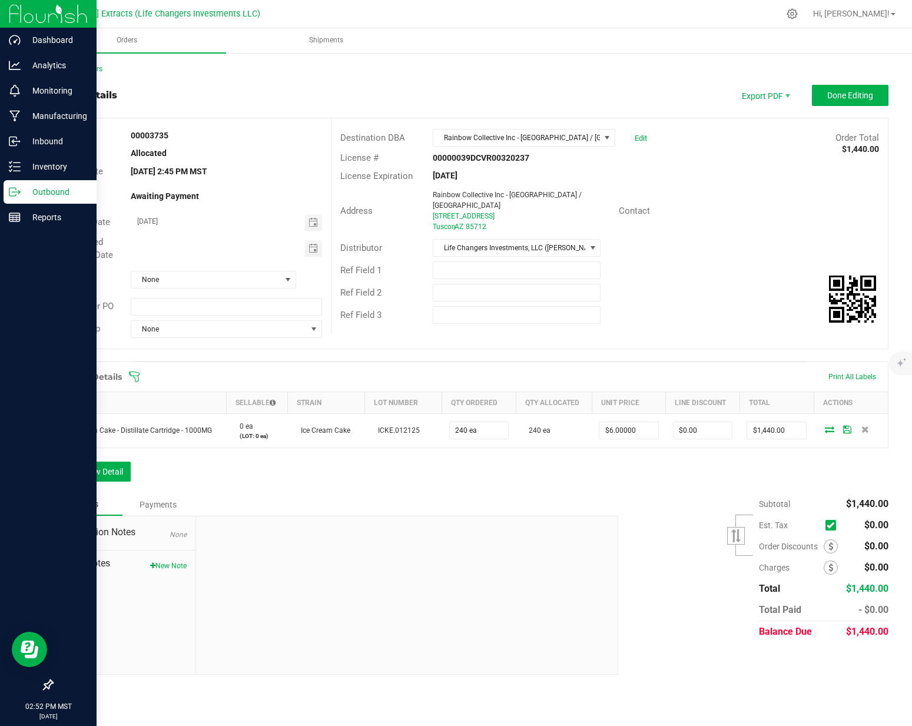
click at [9, 183] on div "Outbound" at bounding box center [50, 192] width 93 height 24
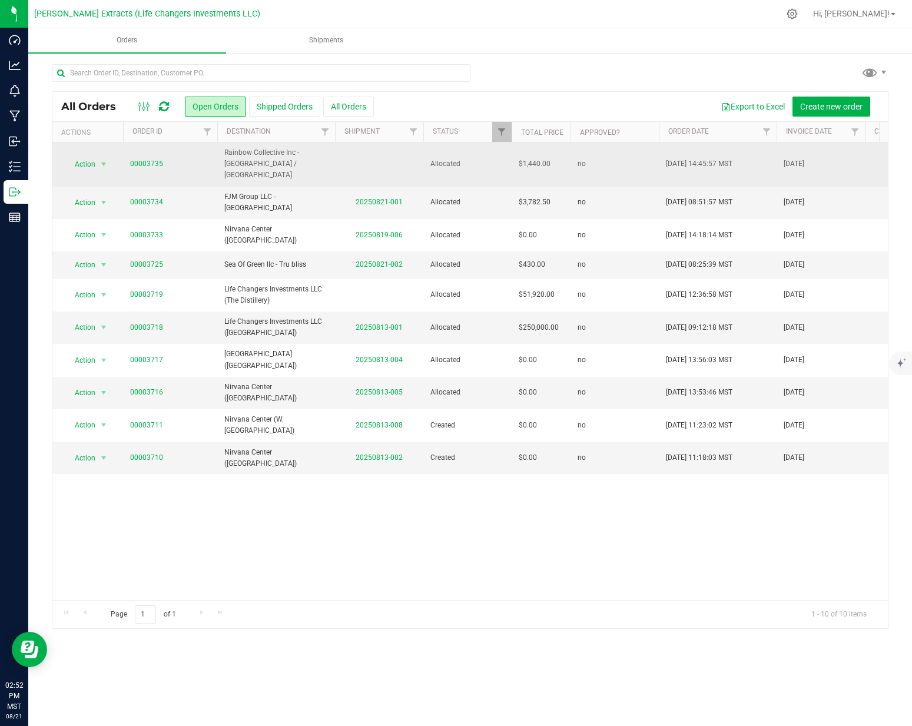
click at [272, 160] on span "Rainbow Collective Inc - [GEOGRAPHIC_DATA] / [GEOGRAPHIC_DATA]" at bounding box center [276, 164] width 104 height 34
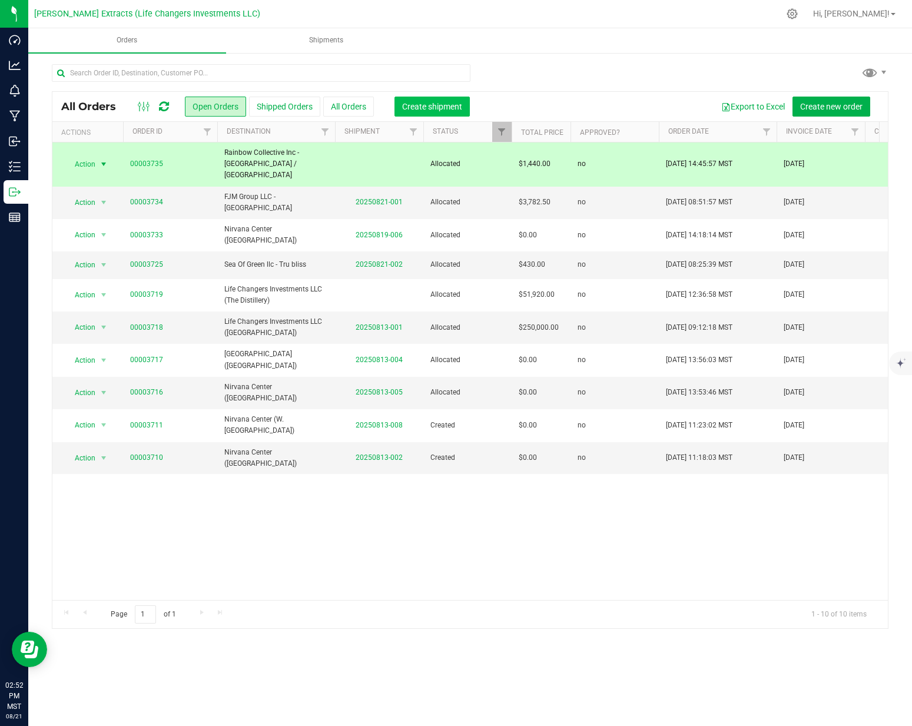
click at [453, 100] on button "Create shipment" at bounding box center [432, 107] width 75 height 20
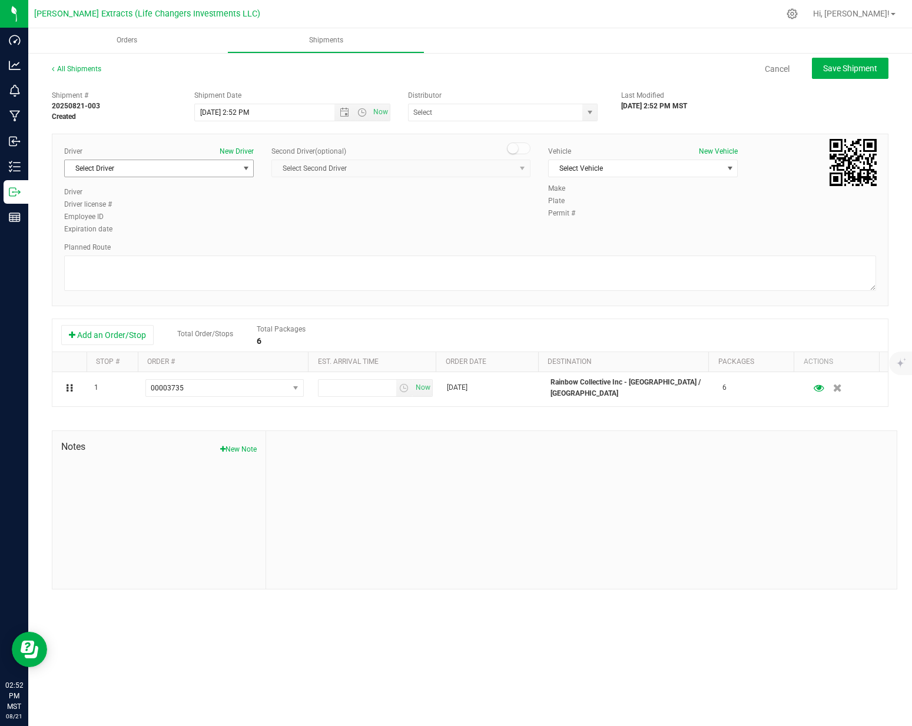
click at [146, 164] on span "Select Driver" at bounding box center [152, 168] width 174 height 16
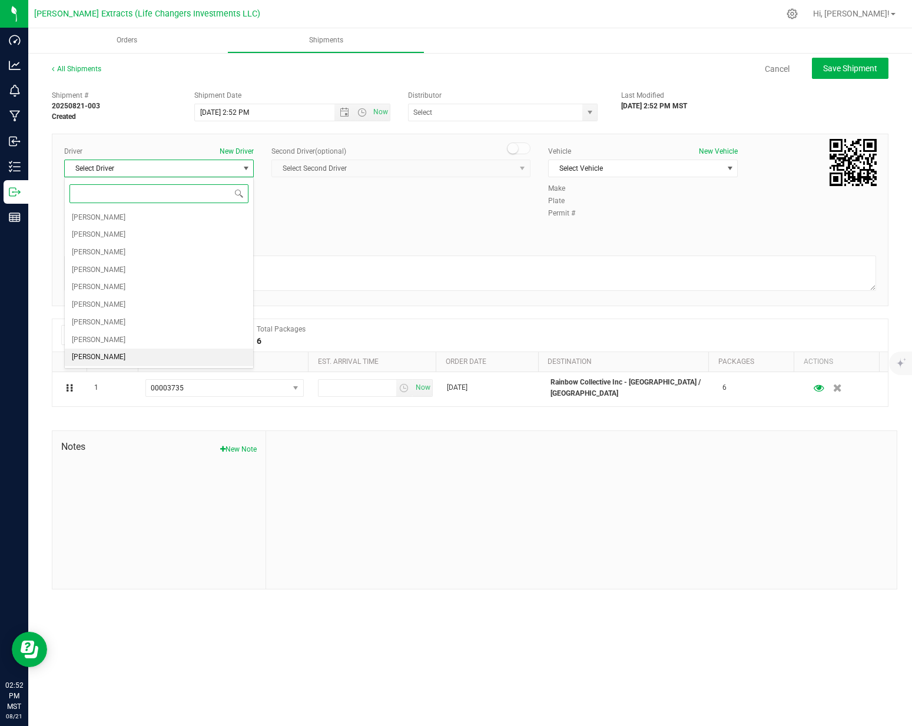
click at [127, 361] on li "[PERSON_NAME]" at bounding box center [159, 358] width 188 height 18
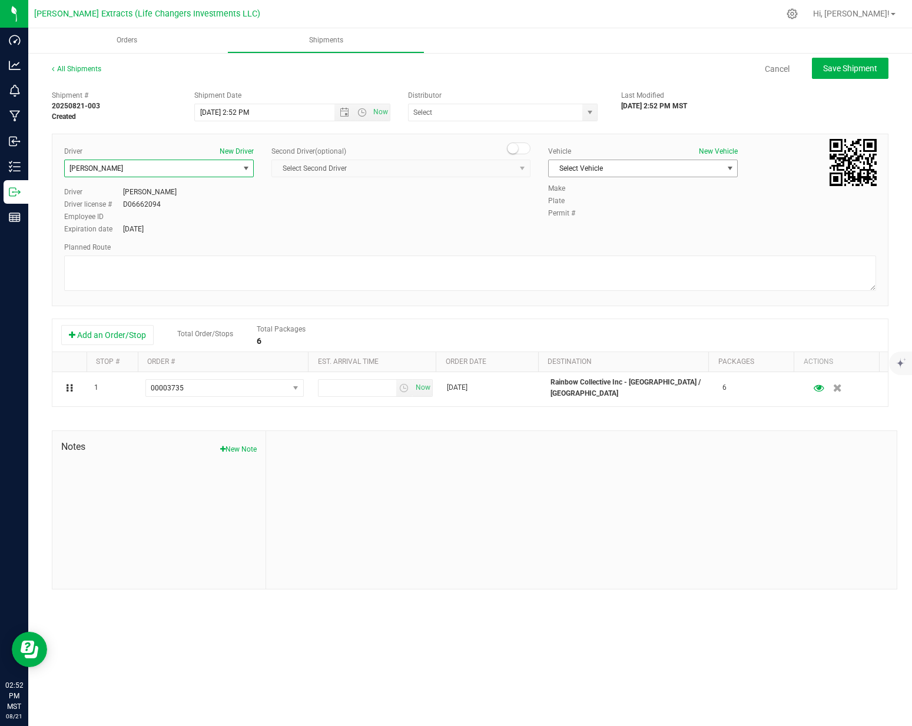
click at [562, 171] on span "Select Vehicle" at bounding box center [636, 168] width 174 height 16
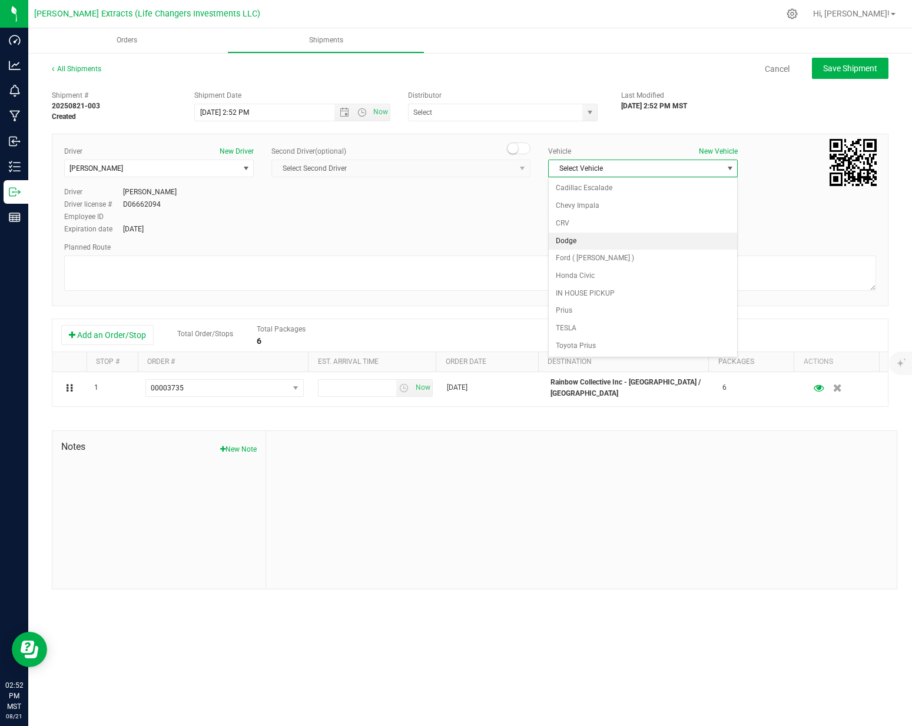
click at [589, 237] on li "Dodge" at bounding box center [643, 242] width 188 height 18
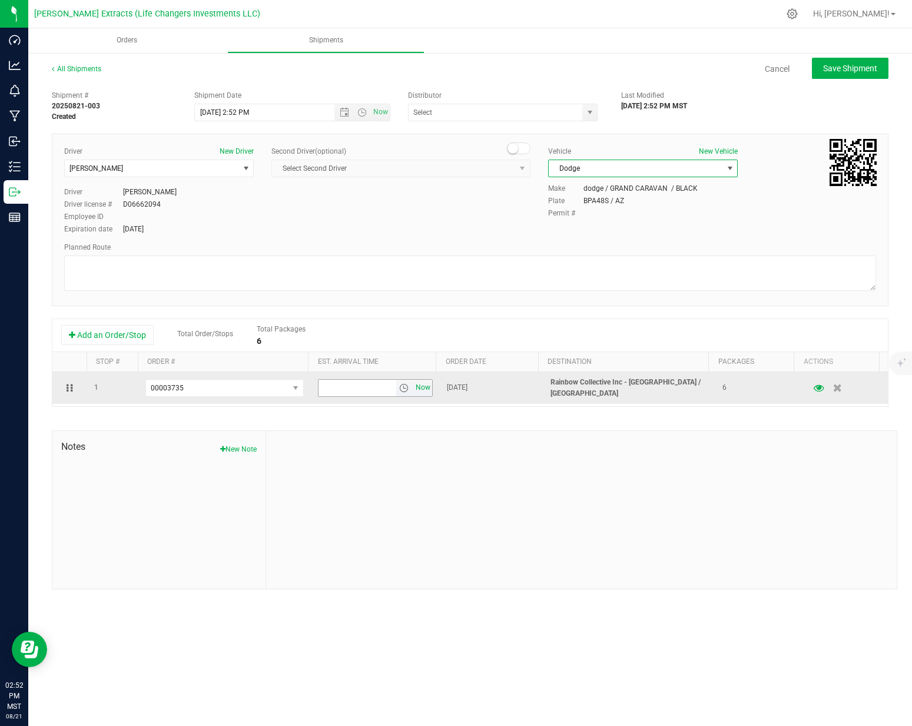
click at [420, 386] on span "Now" at bounding box center [423, 387] width 20 height 17
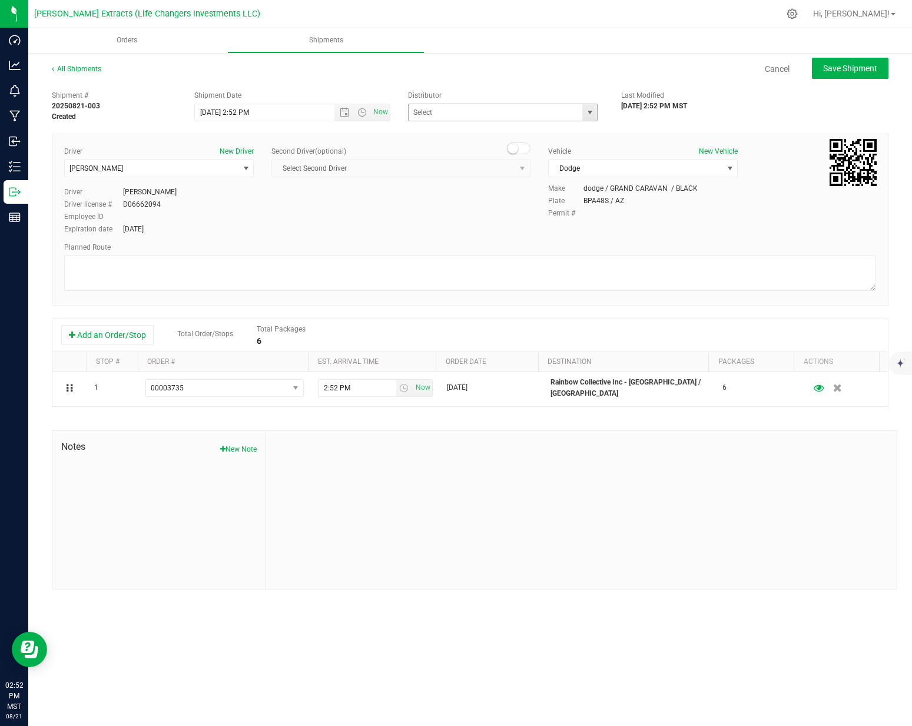
click at [591, 115] on span "select" at bounding box center [589, 112] width 9 height 9
click at [507, 151] on li "Life Changers Investments, LLC ([PERSON_NAME] Extracts)" at bounding box center [503, 157] width 189 height 32
type input "Life Changers Investments, LLC ([PERSON_NAME] Extracts)"
click at [849, 75] on button "Save Shipment" at bounding box center [850, 68] width 77 height 21
type input "[DATE] 9:52 PM"
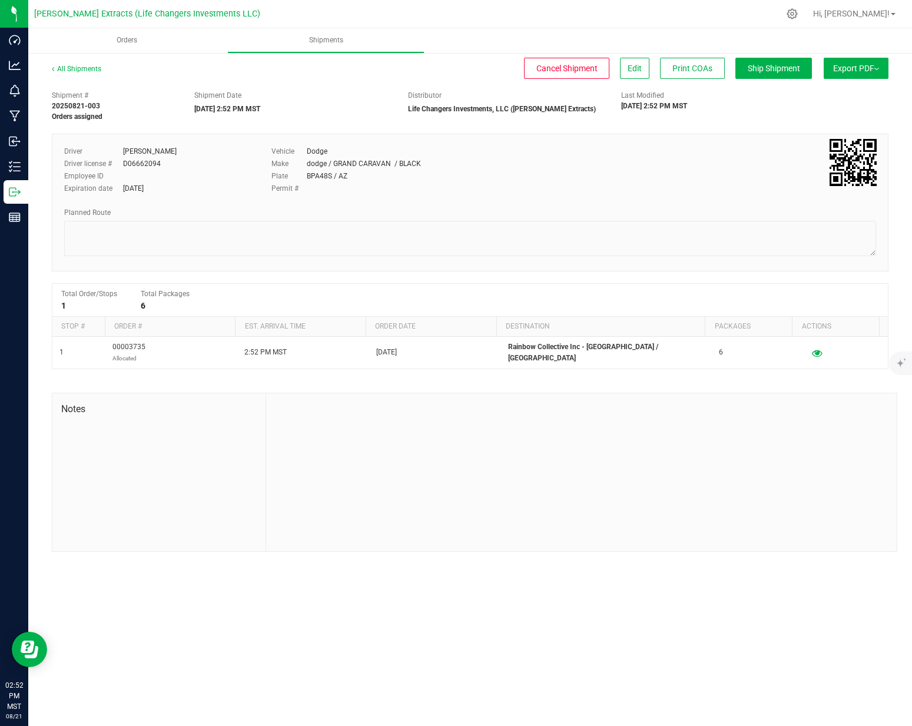
click at [850, 68] on button "Export PDF" at bounding box center [856, 68] width 65 height 21
click at [837, 95] on span "Manifest by Package ID" at bounding box center [838, 94] width 75 height 8
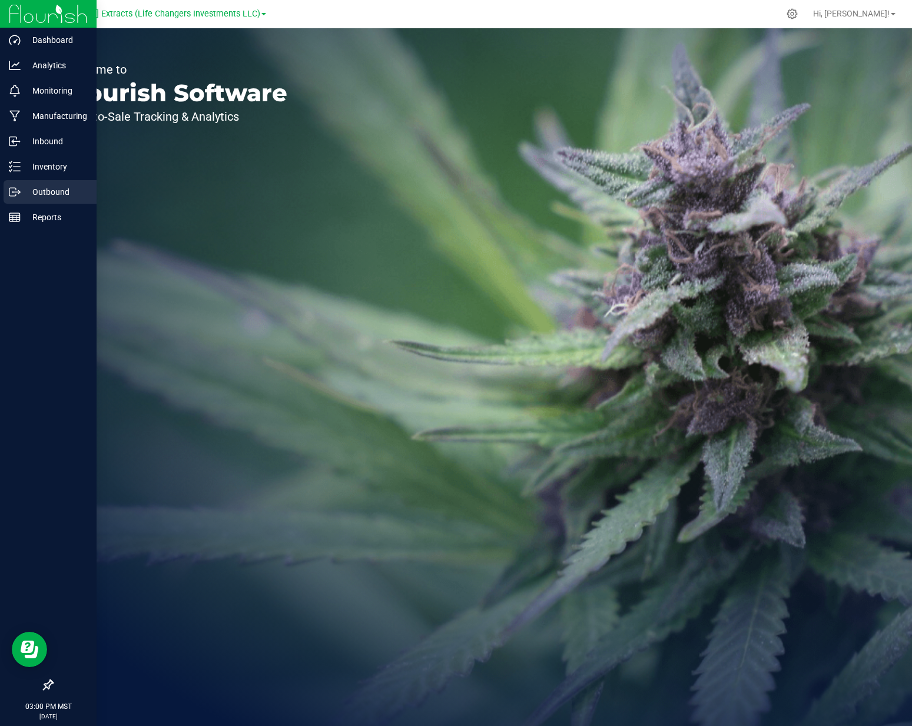
click at [20, 195] on icon at bounding box center [15, 192] width 12 height 12
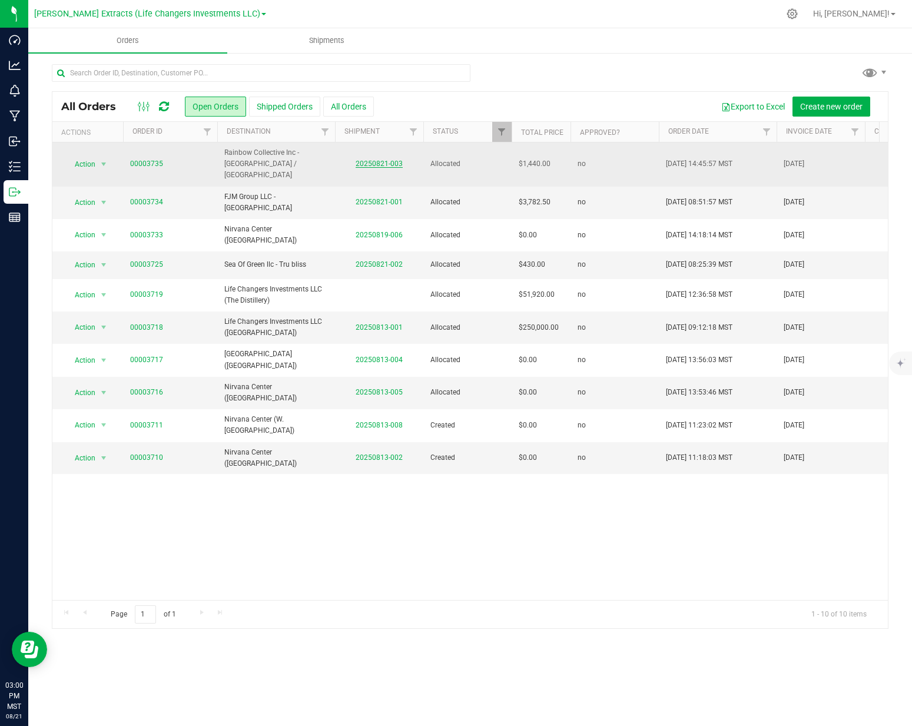
click at [370, 160] on link "20250821-003" at bounding box center [379, 164] width 47 height 8
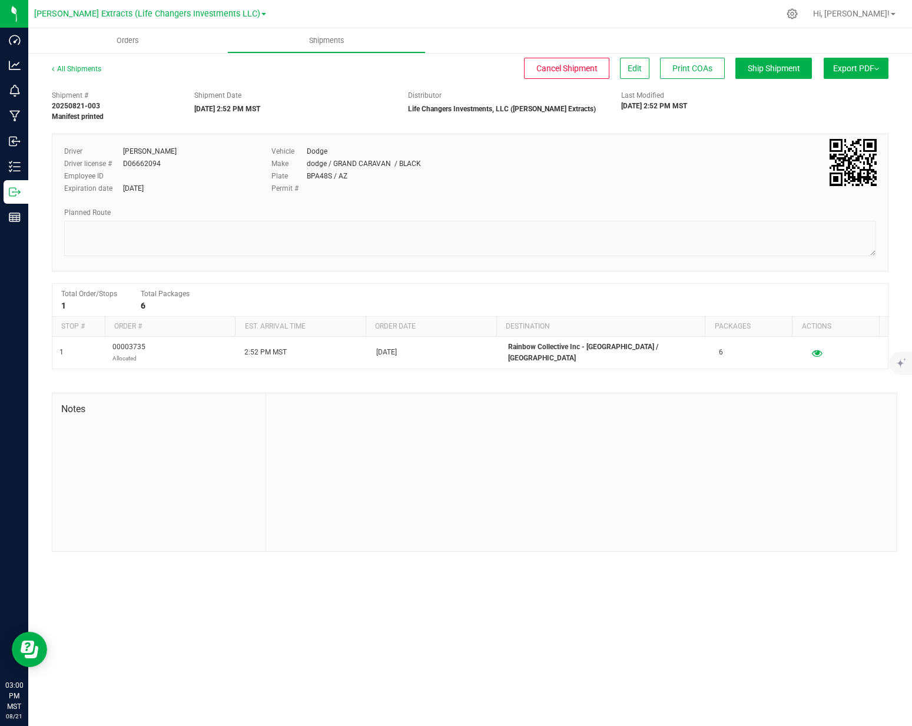
drag, startPoint x: 856, startPoint y: 69, endPoint x: 850, endPoint y: 74, distance: 8.0
click at [856, 69] on button "Export PDF" at bounding box center [856, 68] width 65 height 21
click at [844, 72] on button "Export PDF" at bounding box center [856, 68] width 65 height 21
click at [842, 75] on button "Export PDF" at bounding box center [856, 68] width 65 height 21
click at [827, 95] on span "Manifest by Package ID" at bounding box center [838, 94] width 75 height 8
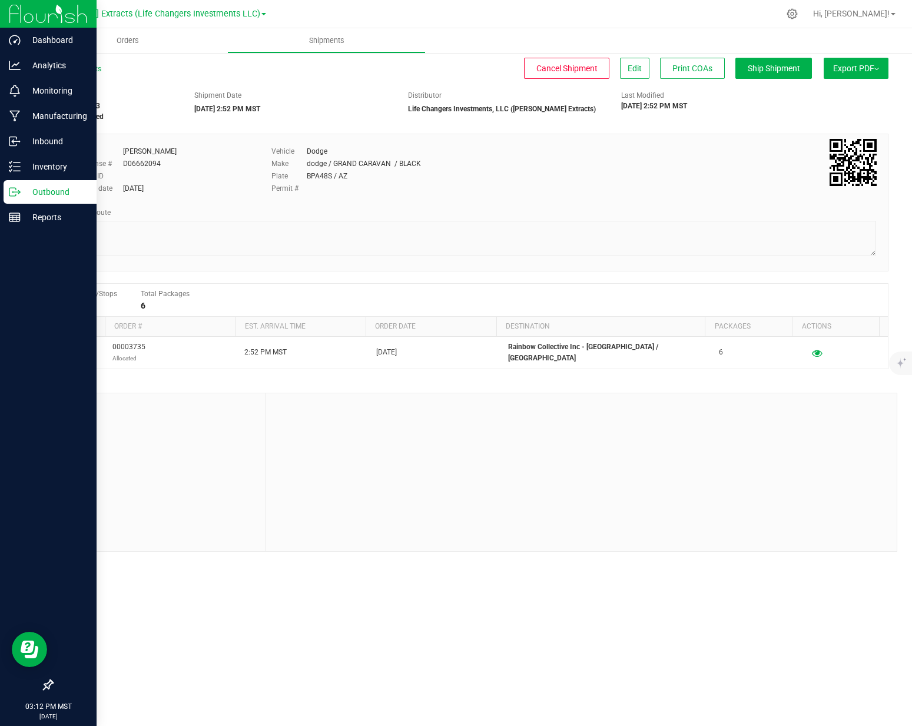
click at [24, 193] on p "Outbound" at bounding box center [56, 192] width 71 height 14
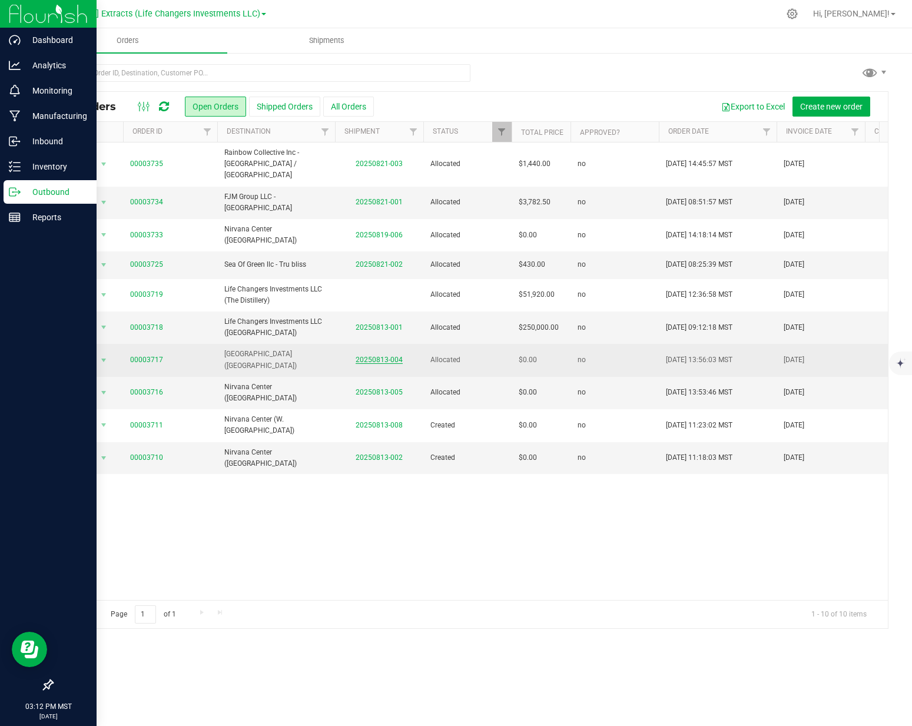
click at [387, 356] on link "20250813-004" at bounding box center [379, 360] width 47 height 8
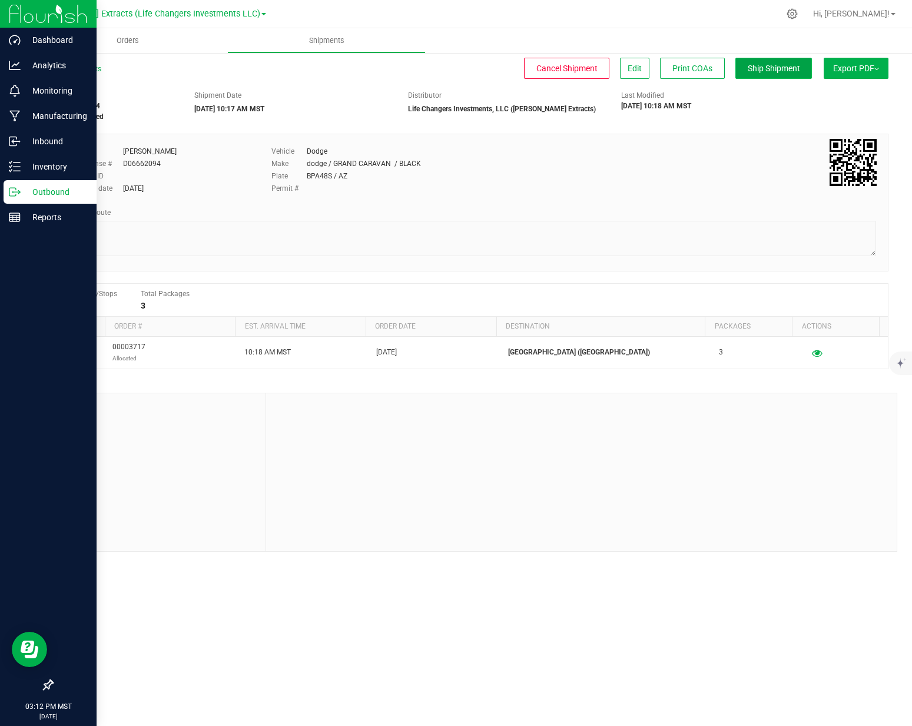
click at [774, 68] on span "Ship Shipment" at bounding box center [774, 68] width 52 height 9
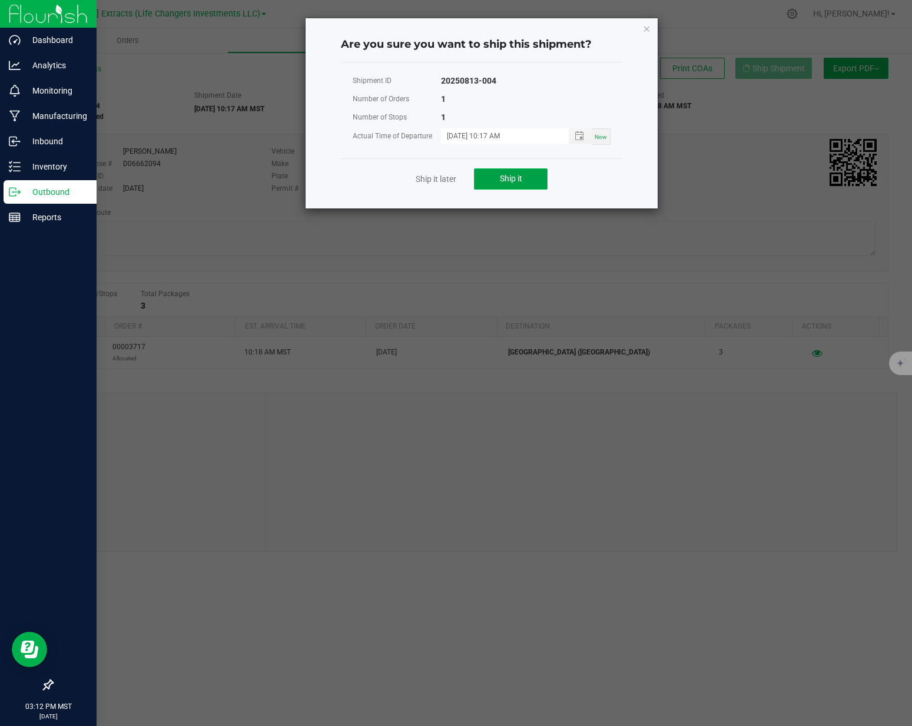
click at [518, 183] on span "Ship it" at bounding box center [511, 178] width 22 height 9
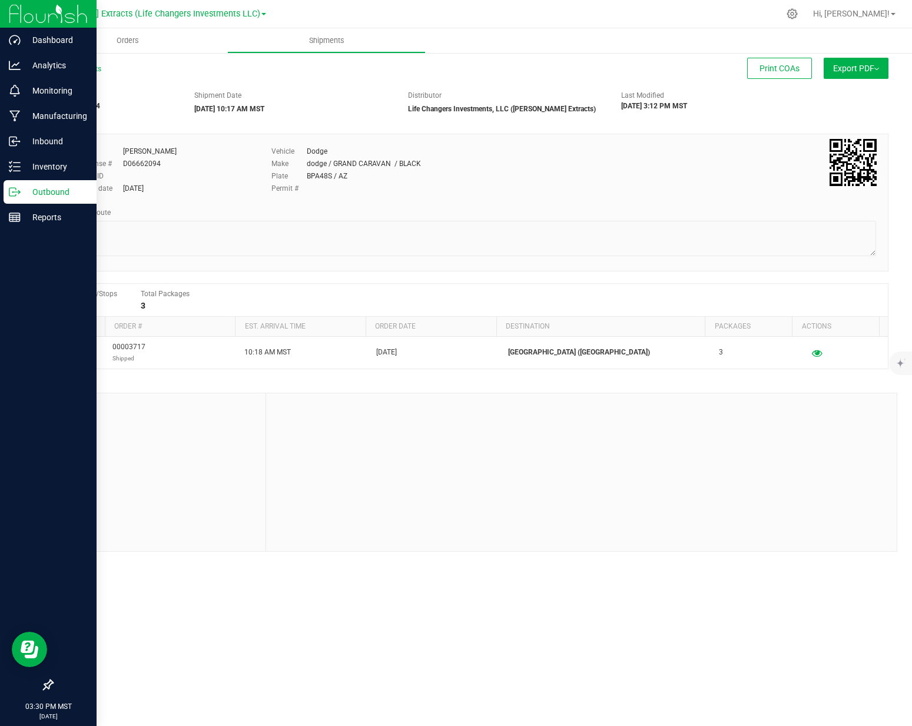
click at [23, 190] on p "Outbound" at bounding box center [56, 192] width 71 height 14
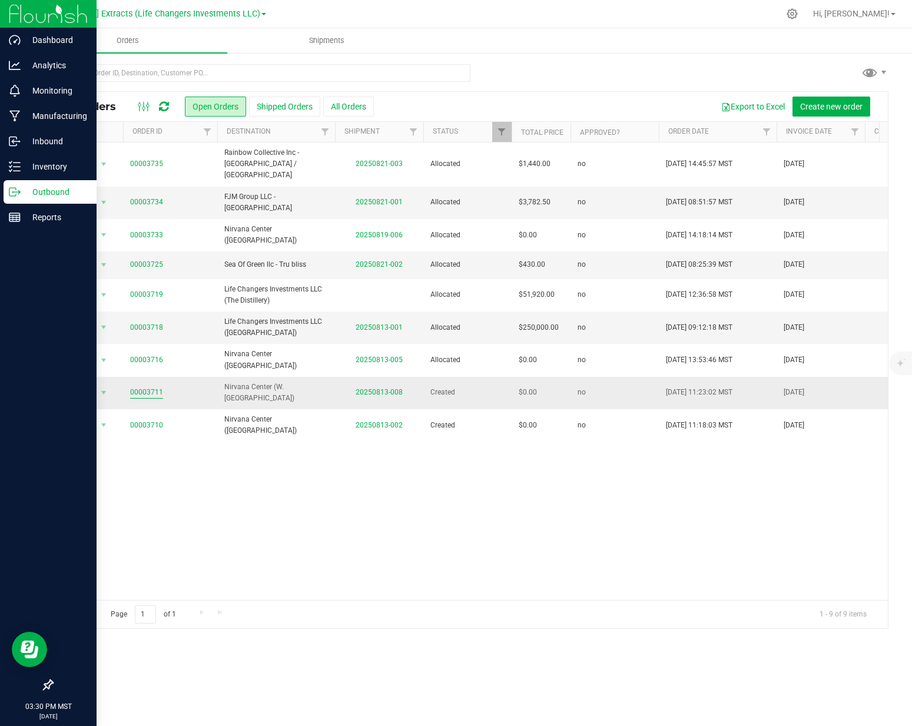
click at [149, 387] on link "00003711" at bounding box center [146, 392] width 33 height 11
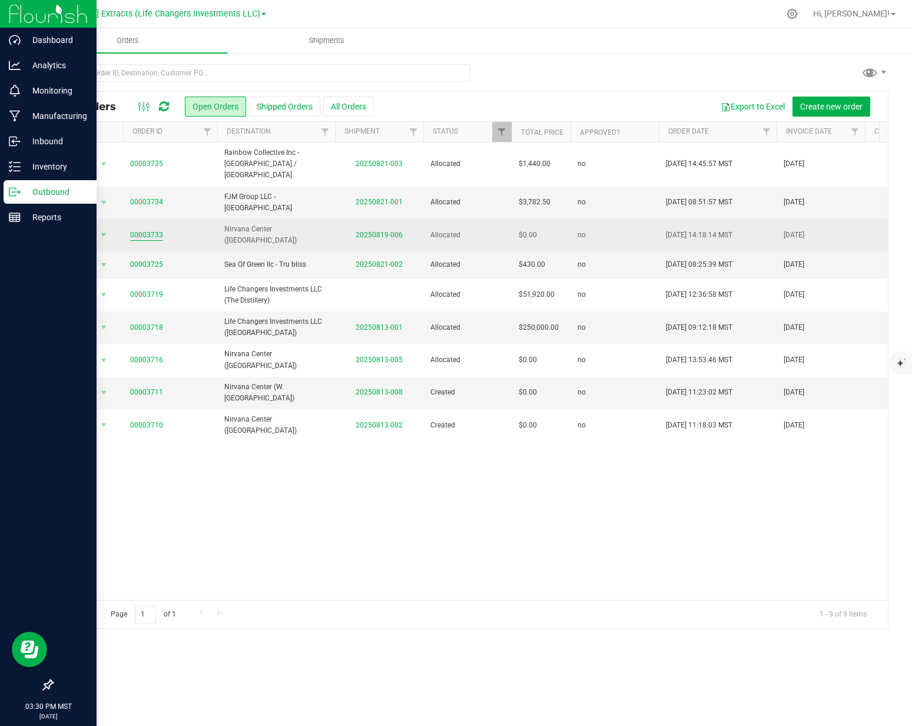
click at [146, 230] on link "00003733" at bounding box center [146, 235] width 33 height 11
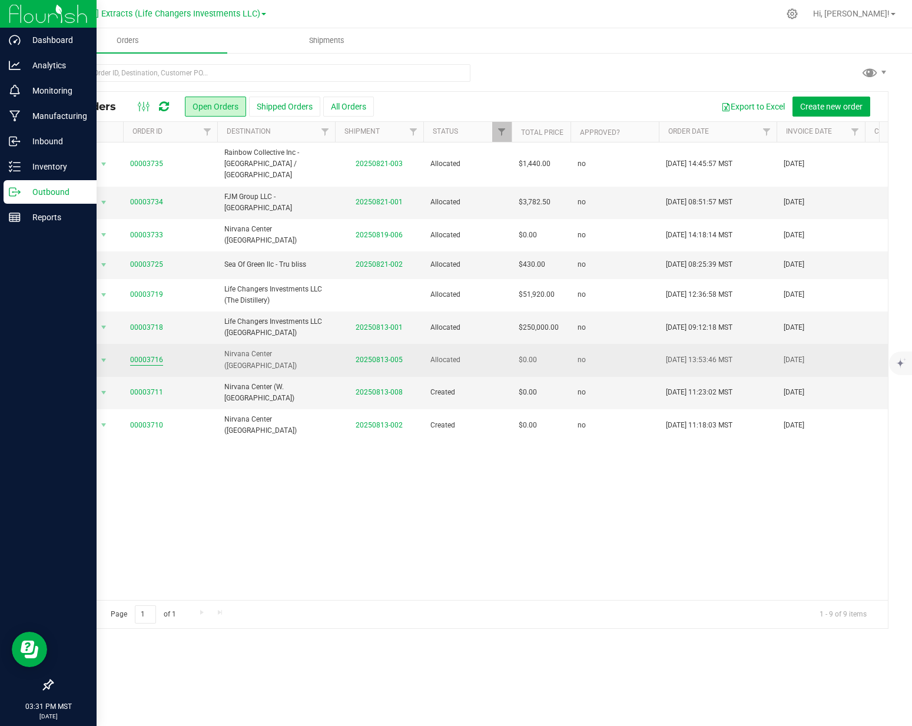
click at [153, 355] on link "00003716" at bounding box center [146, 360] width 33 height 11
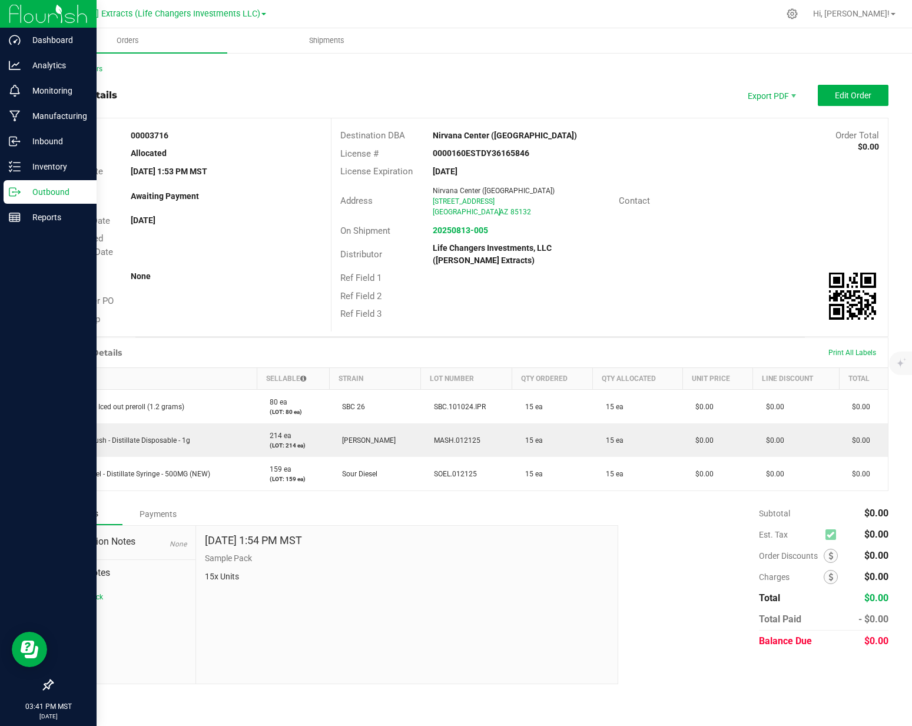
click at [35, 191] on p "Outbound" at bounding box center [56, 192] width 71 height 14
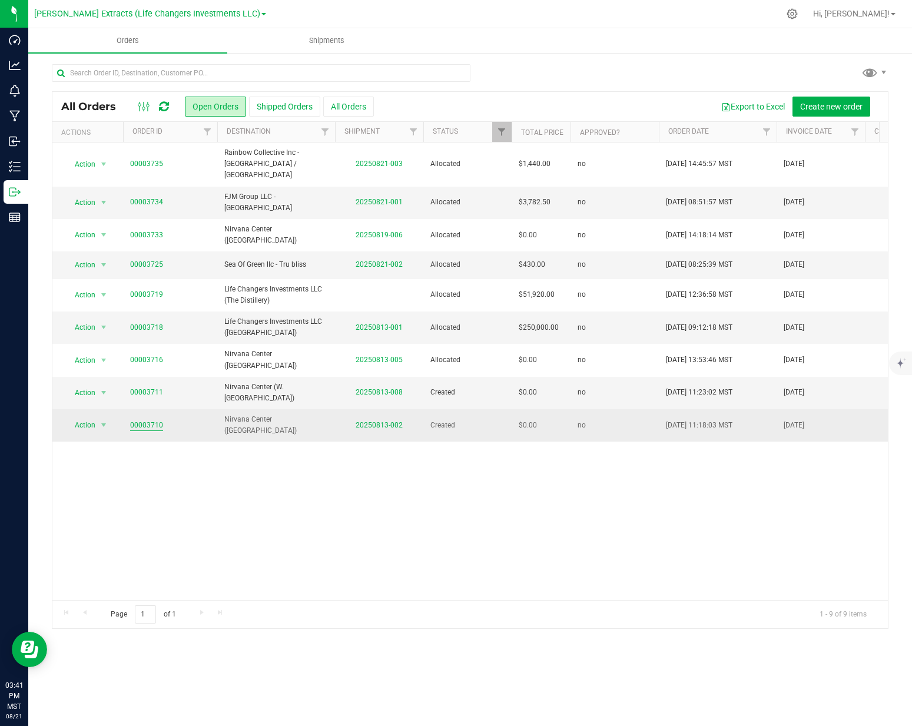
click at [148, 420] on link "00003710" at bounding box center [146, 425] width 33 height 11
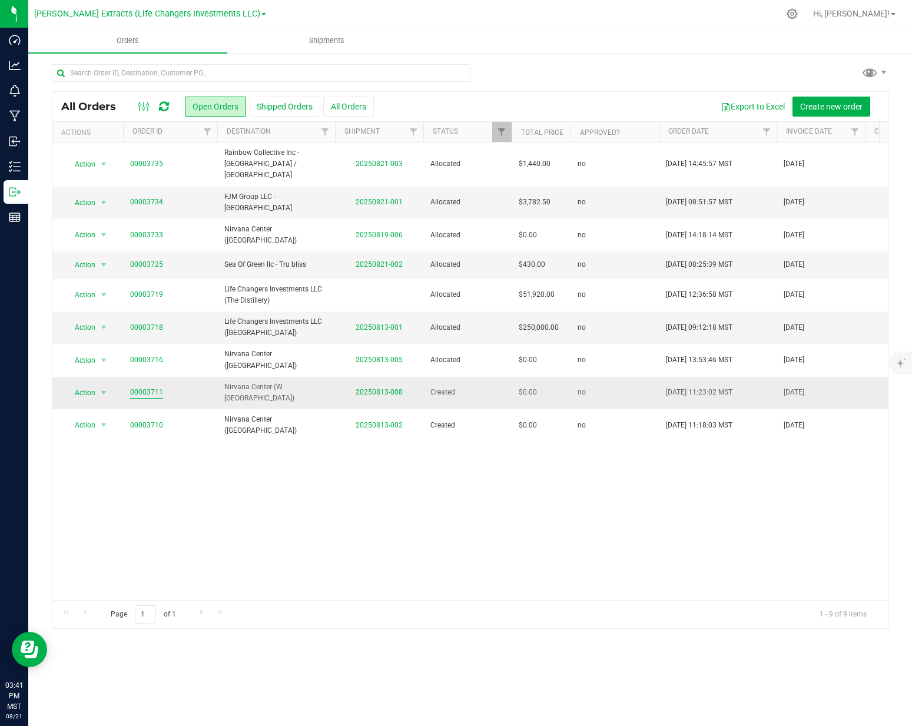
click at [142, 387] on link "00003711" at bounding box center [146, 392] width 33 height 11
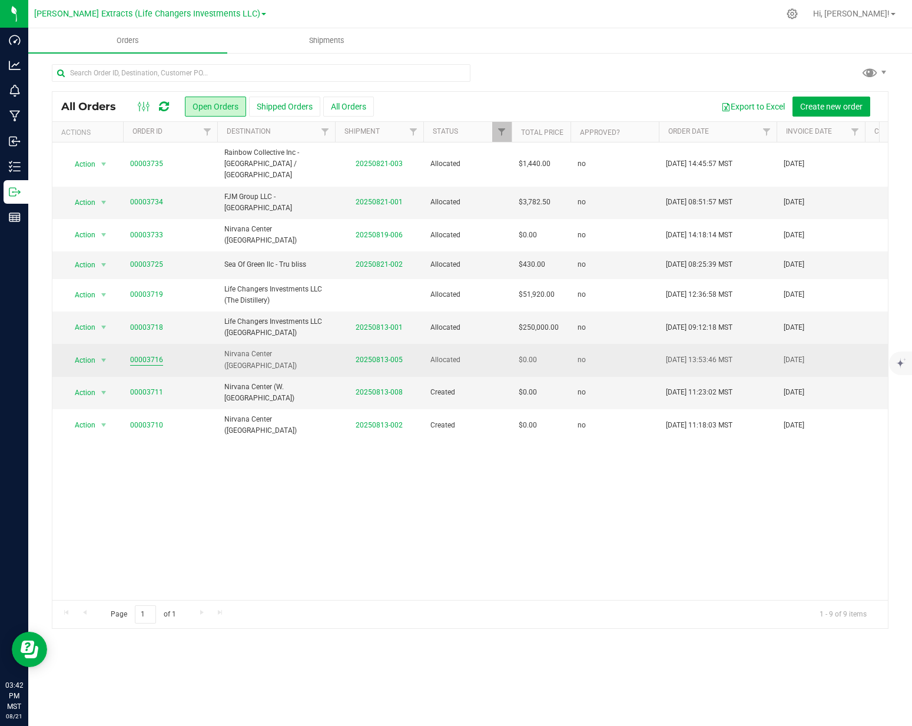
click at [144, 355] on link "00003716" at bounding box center [146, 360] width 33 height 11
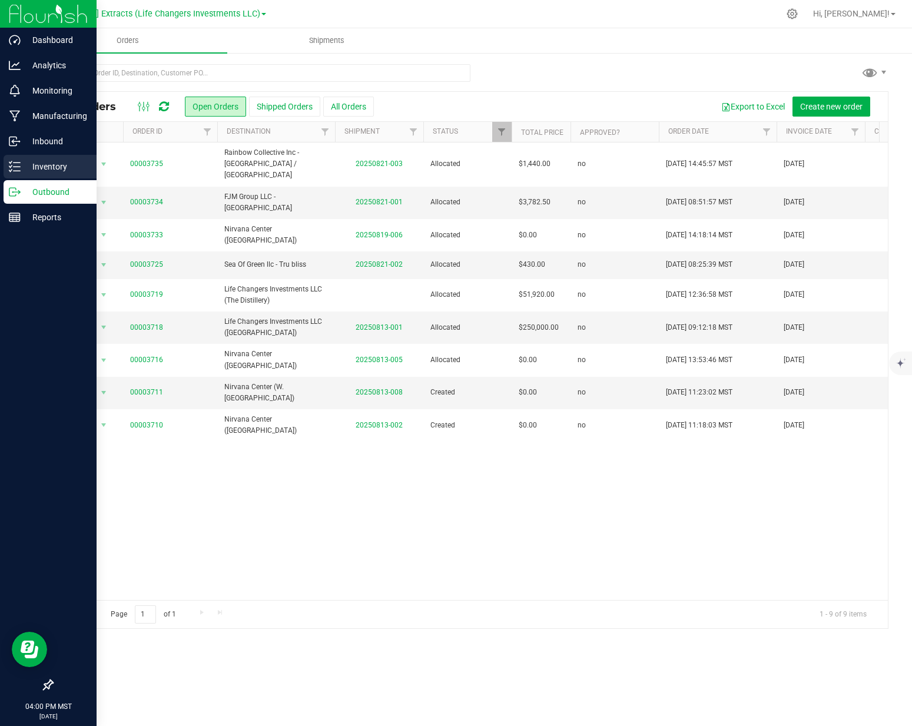
click at [15, 160] on div "Inventory" at bounding box center [50, 167] width 93 height 24
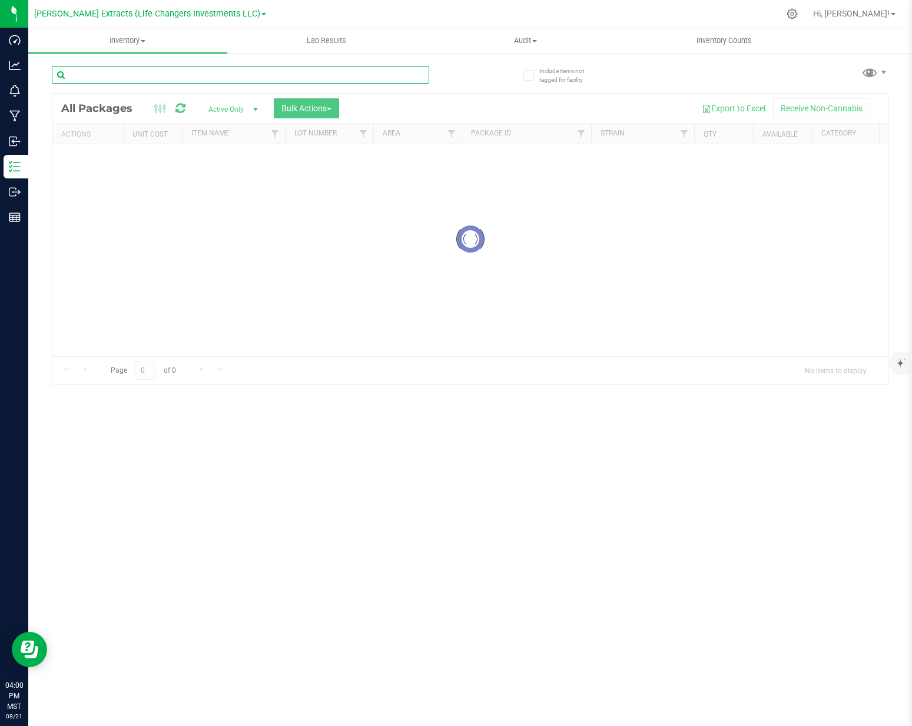
click at [187, 71] on input "text" at bounding box center [240, 75] width 377 height 18
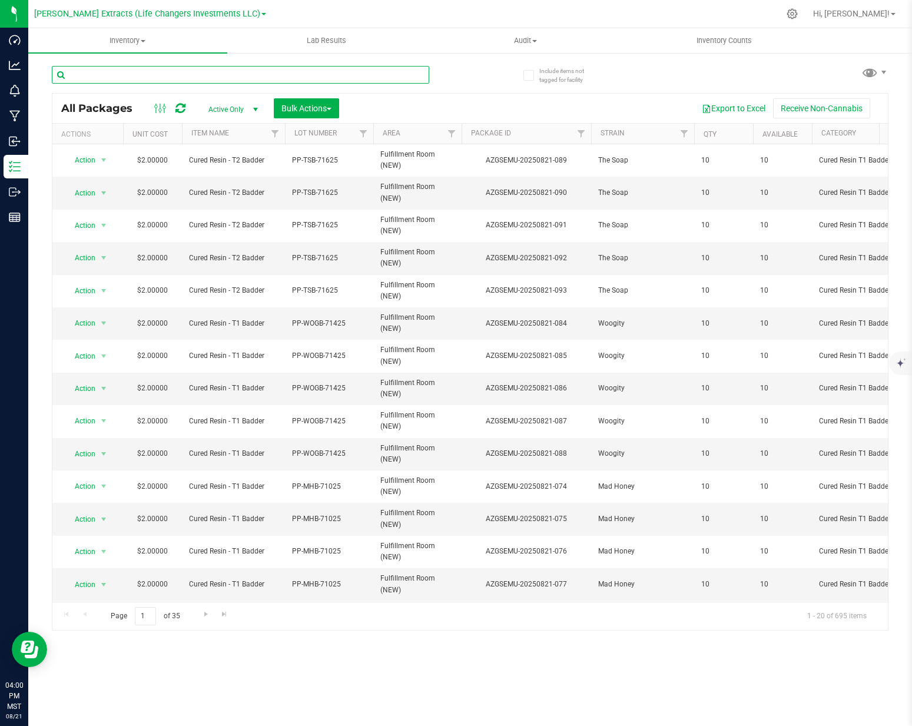
click at [187, 72] on input "text" at bounding box center [240, 75] width 377 height 18
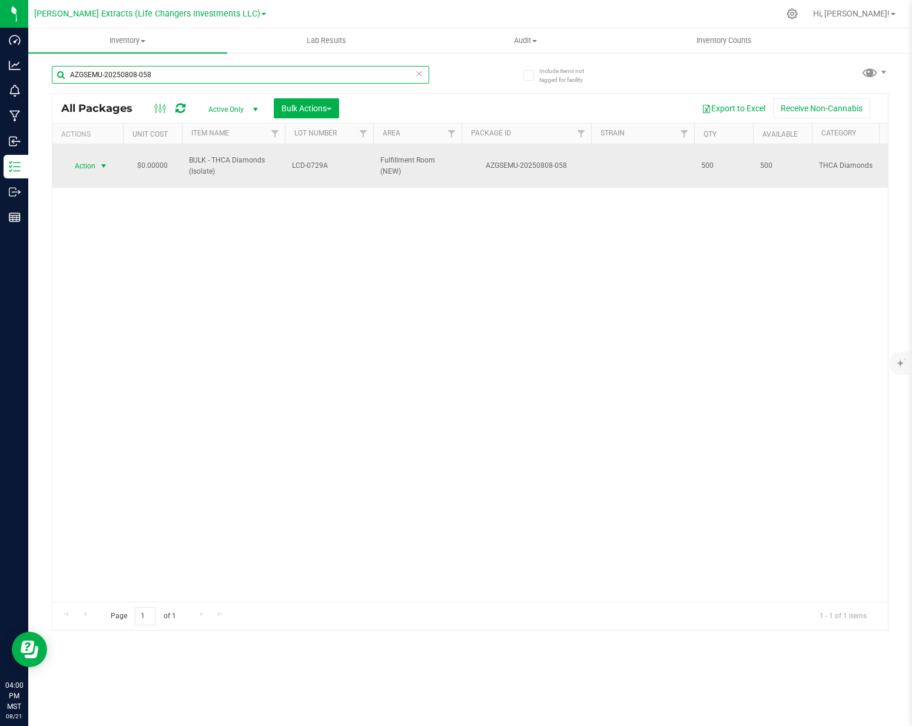
type input "AZGSEMU-20250808-058"
click at [82, 158] on span "Action" at bounding box center [80, 166] width 32 height 16
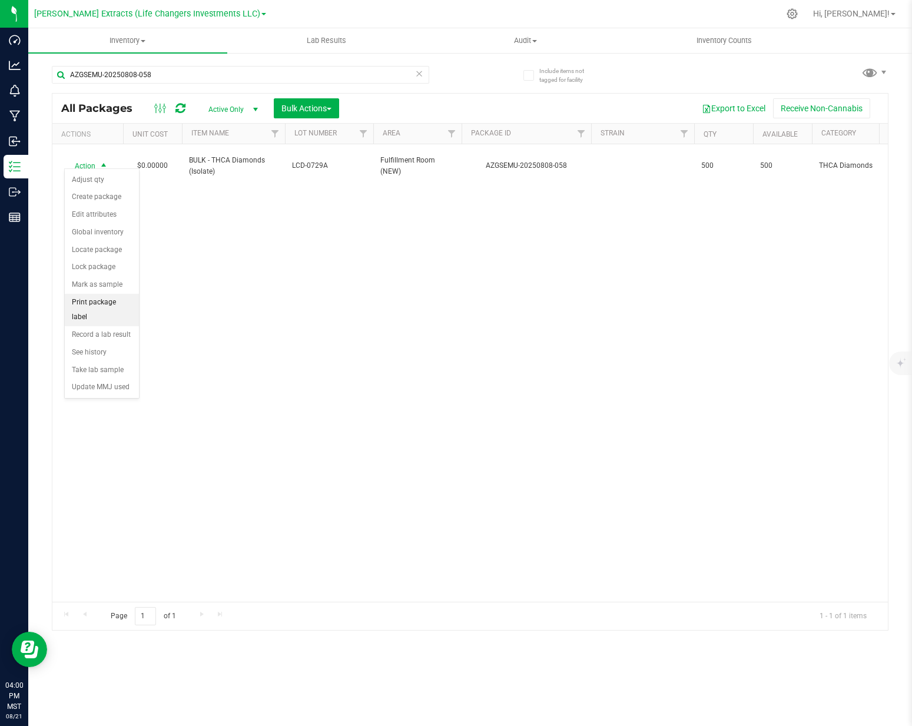
click at [98, 303] on li "Print package label" at bounding box center [102, 310] width 74 height 32
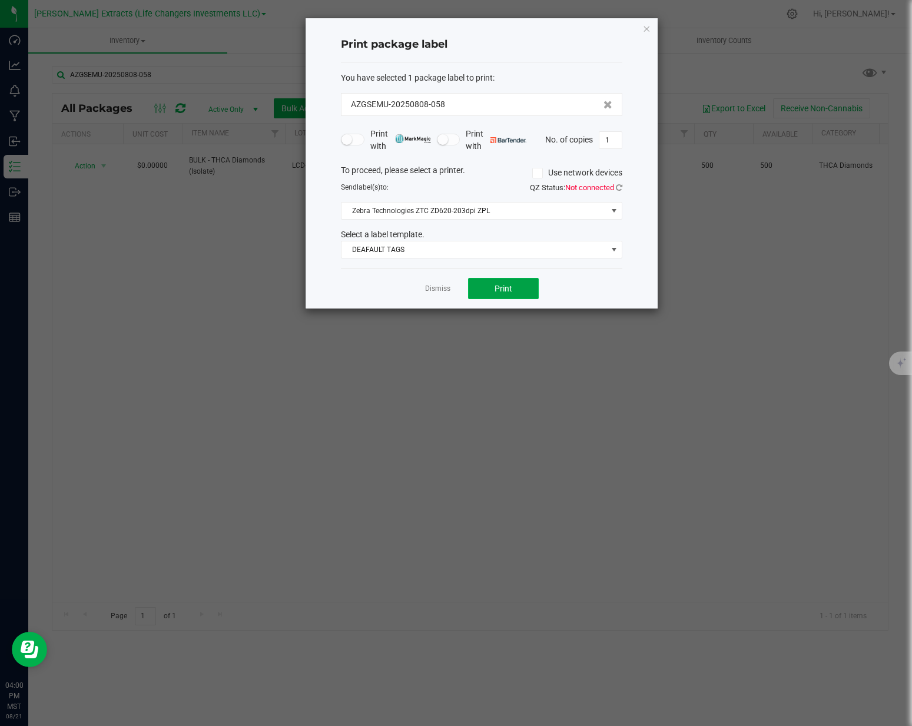
click at [514, 291] on button "Print" at bounding box center [503, 288] width 71 height 21
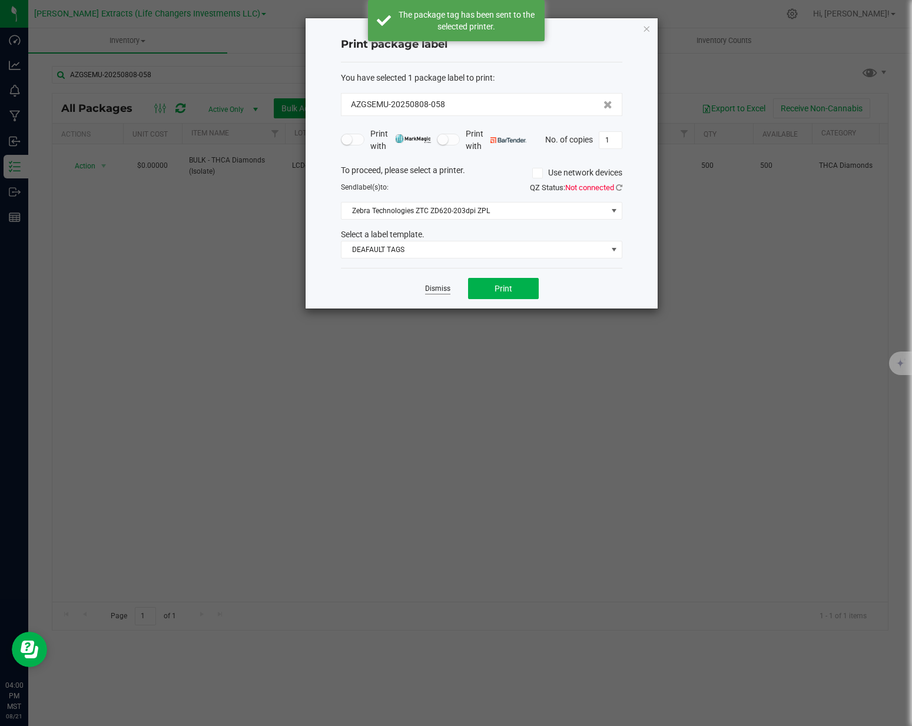
click at [442, 287] on link "Dismiss" at bounding box center [437, 289] width 25 height 10
